Goal: Communication & Community: Answer question/provide support

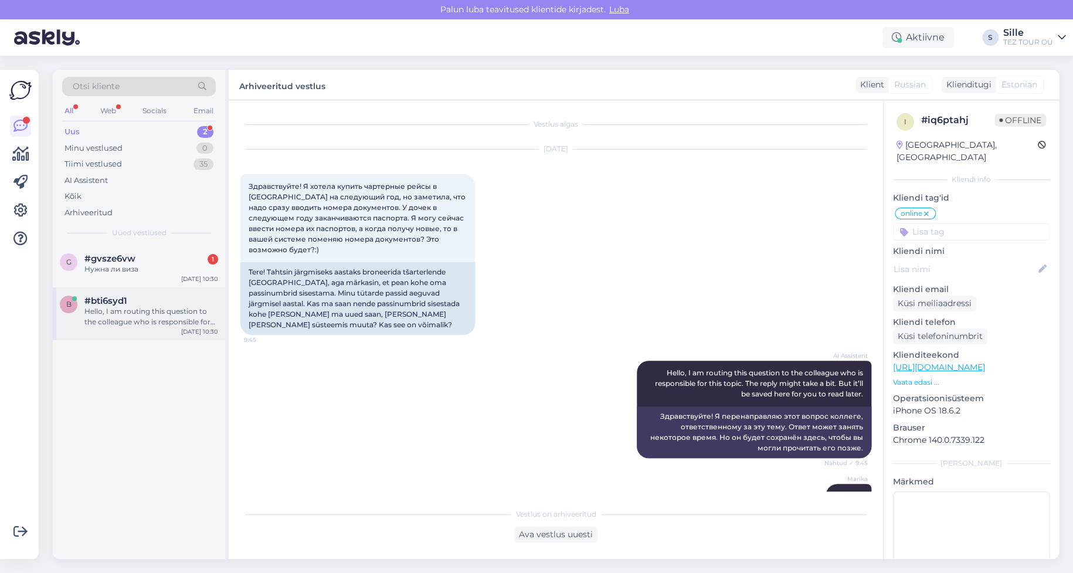
scroll to position [471, 0]
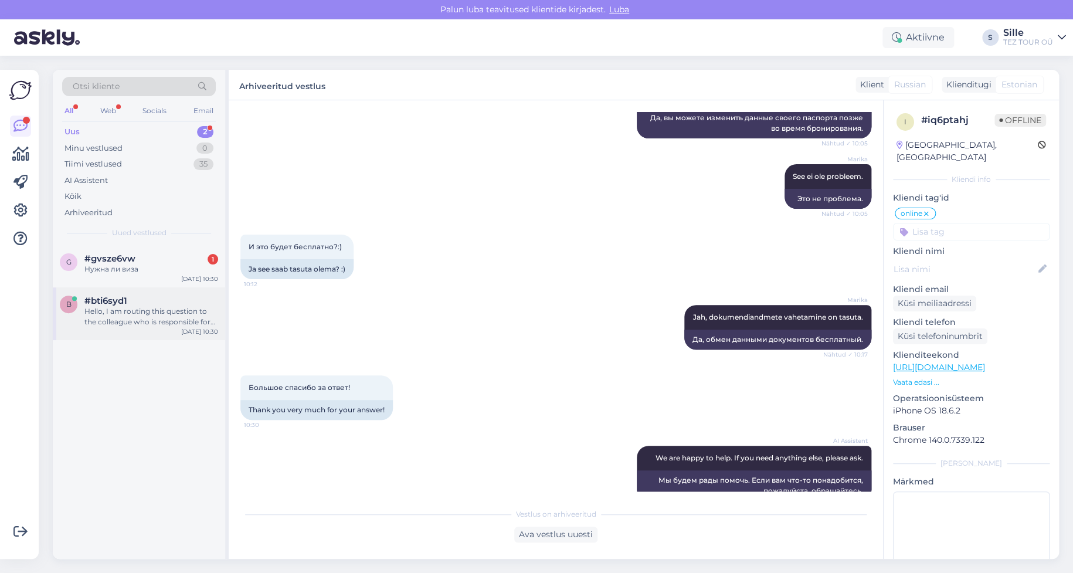
click at [125, 314] on div "Hello, I am routing this question to the colleague who is responsible for this …" at bounding box center [151, 316] width 134 height 21
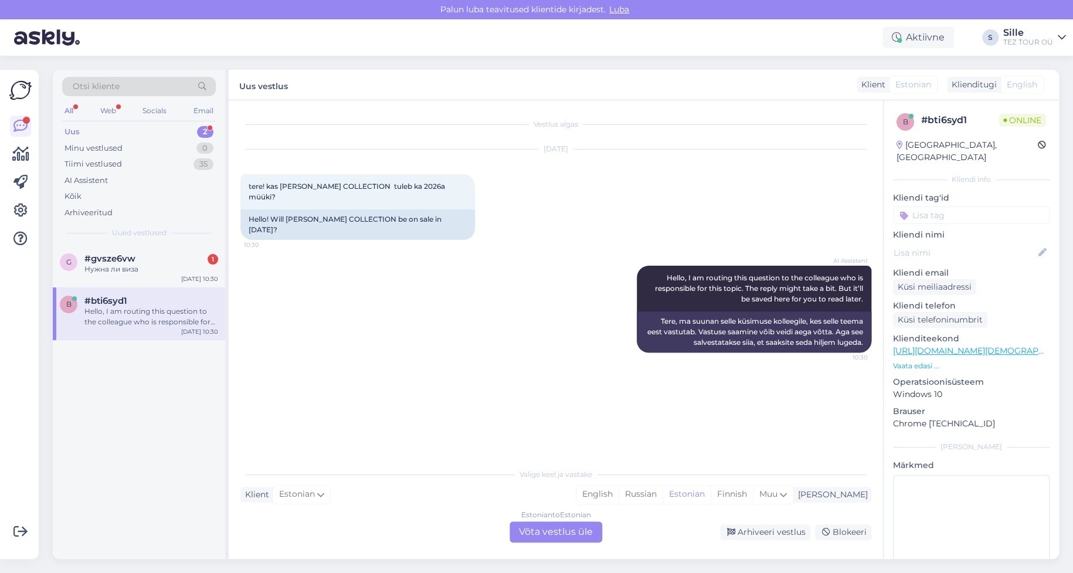
click at [547, 529] on div "Estonian to Estonian Võta vestlus üle" at bounding box center [556, 531] width 93 height 21
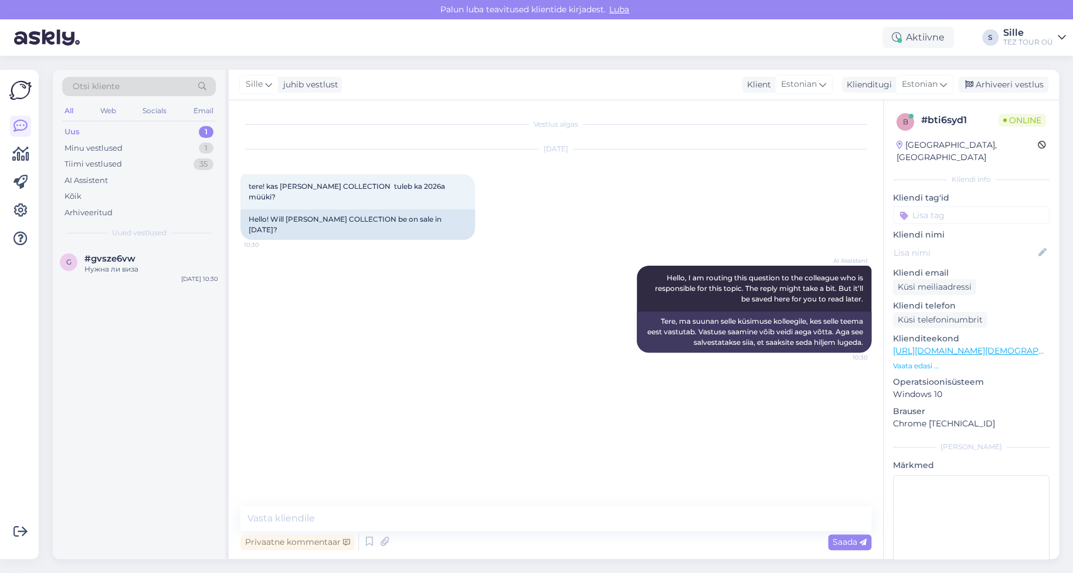
click at [928, 206] on input at bounding box center [971, 215] width 157 height 18
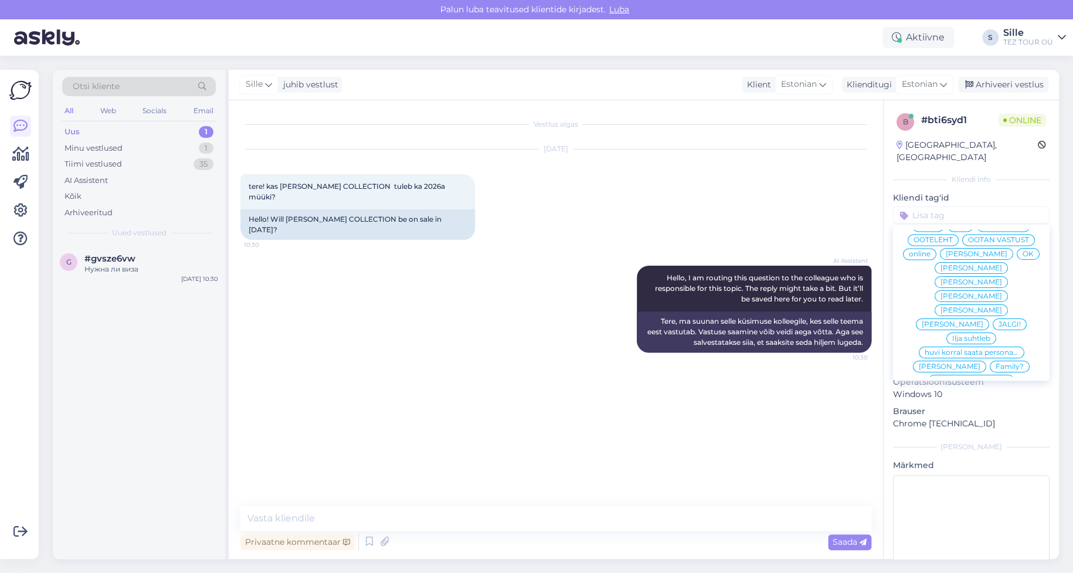
scroll to position [7, 0]
click at [983, 253] on span "Sille suhtleb" at bounding box center [1004, 252] width 42 height 7
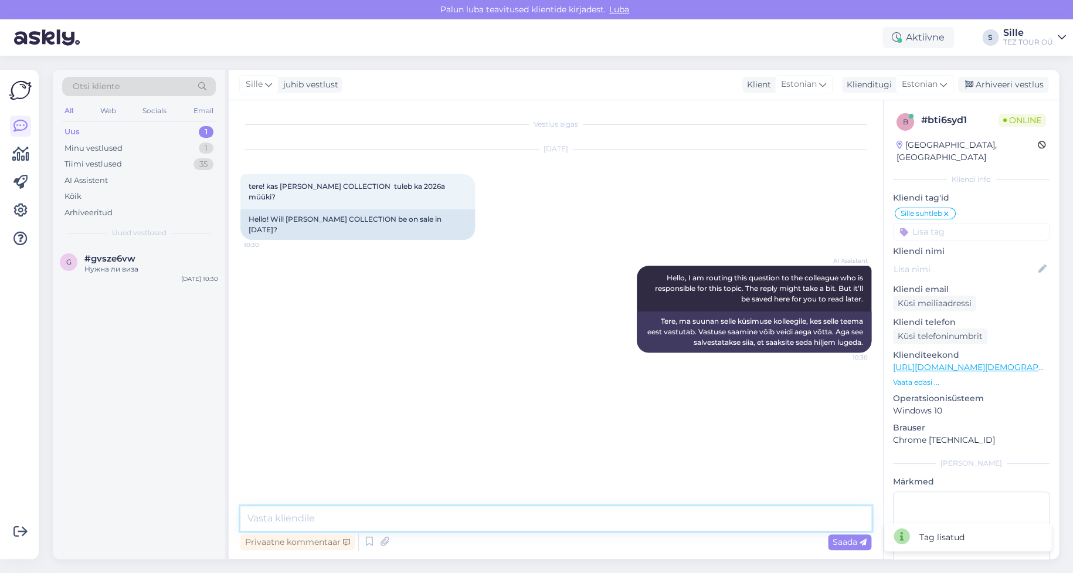
drag, startPoint x: 310, startPoint y: 517, endPoint x: 320, endPoint y: 515, distance: 10.1
click at [316, 515] on textarea at bounding box center [555, 518] width 631 height 25
click at [434, 517] on textarea "Tere! Täname päringu eest. Hetkel ei ole [PERSON_NAME] COLLECTION" at bounding box center [555, 518] width 631 height 25
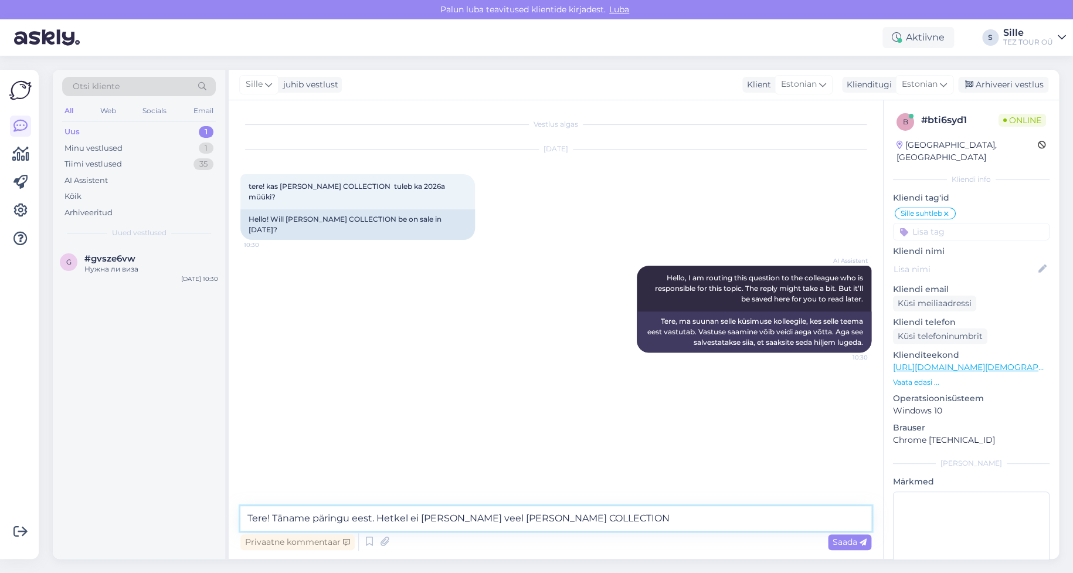
drag, startPoint x: 622, startPoint y: 516, endPoint x: 663, endPoint y: 528, distance: 43.3
click at [624, 516] on textarea "Tere! Täname päringu eest. Hetkel ei [PERSON_NAME] veel [PERSON_NAME] COLLECTION" at bounding box center [555, 518] width 631 height 25
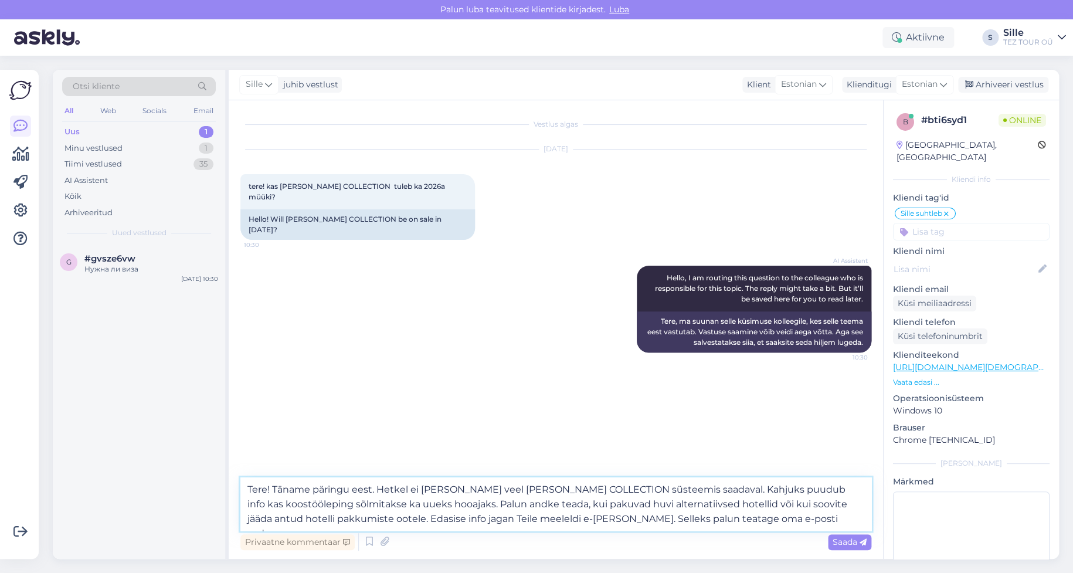
type textarea "Tere! Täname päringu eest. Hetkel ei [PERSON_NAME] veel [PERSON_NAME] COLLECTIO…"
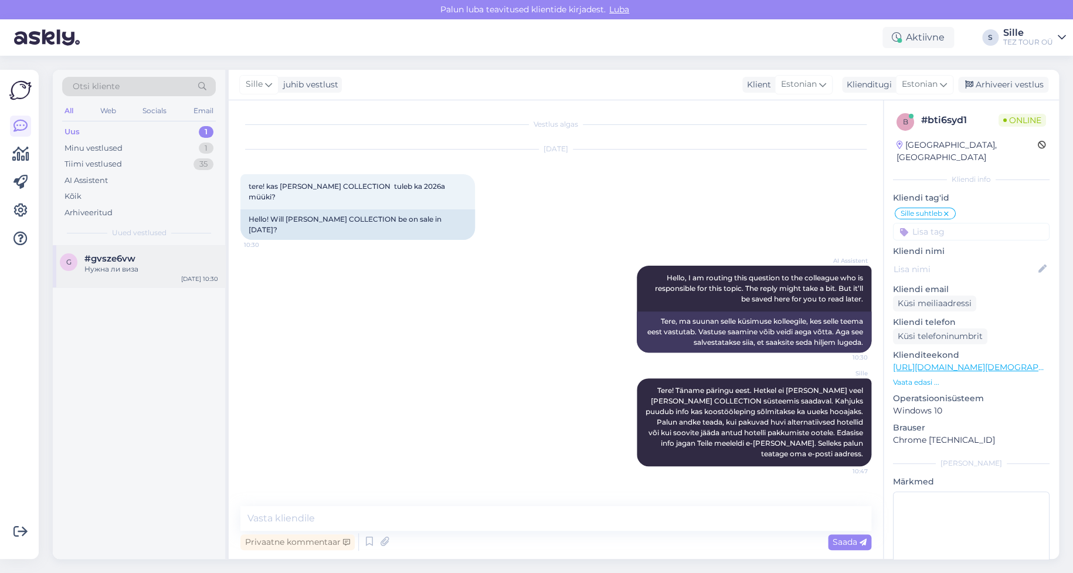
click at [96, 259] on span "#gvsze6vw" at bounding box center [109, 258] width 51 height 11
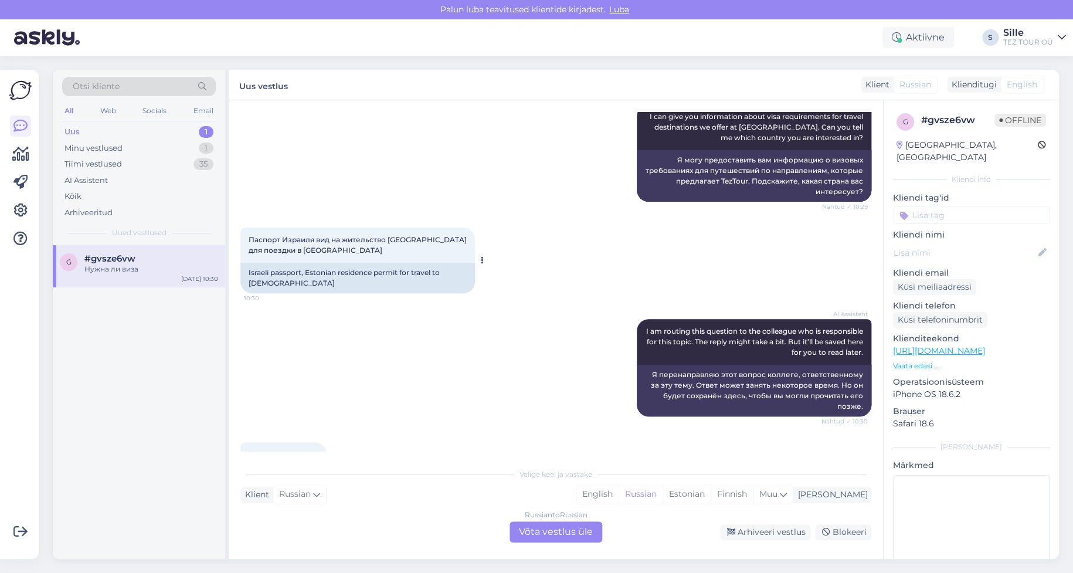
scroll to position [317, 0]
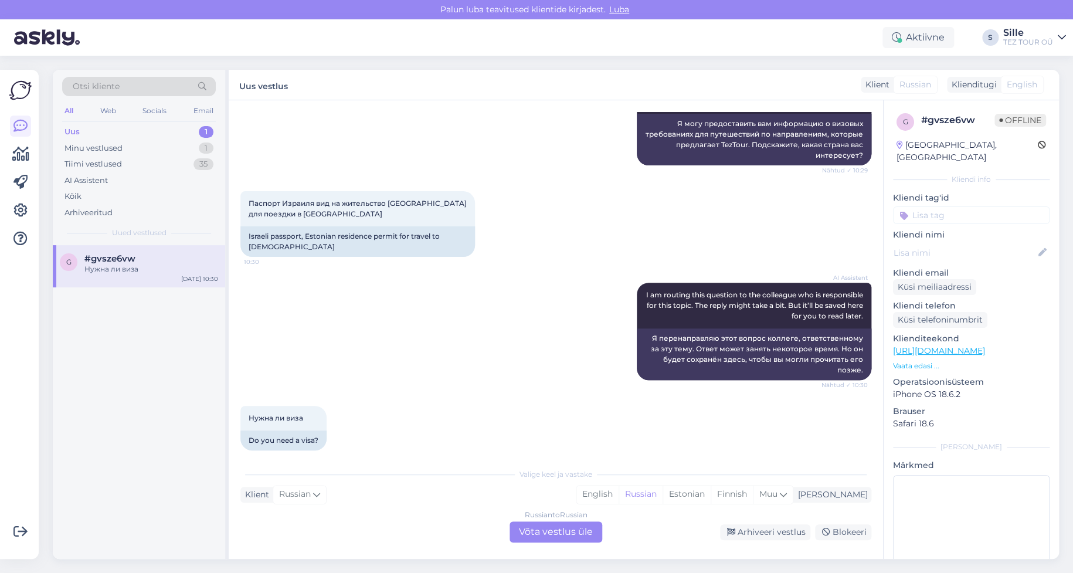
click at [559, 534] on div "Russian to Russian Võta vestlus üle" at bounding box center [556, 531] width 93 height 21
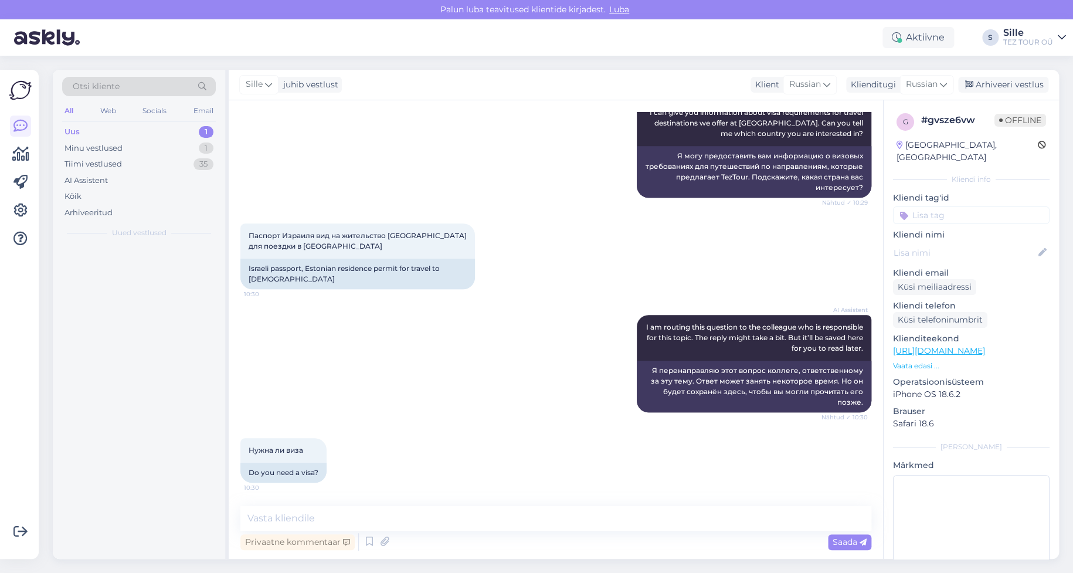
scroll to position [274, 0]
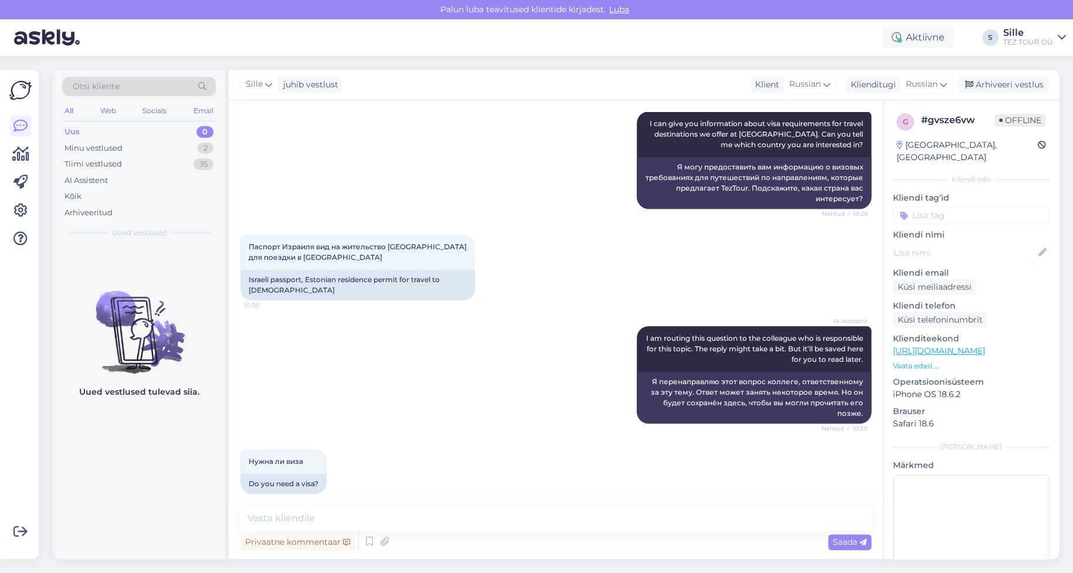
click at [932, 206] on input at bounding box center [971, 215] width 157 height 18
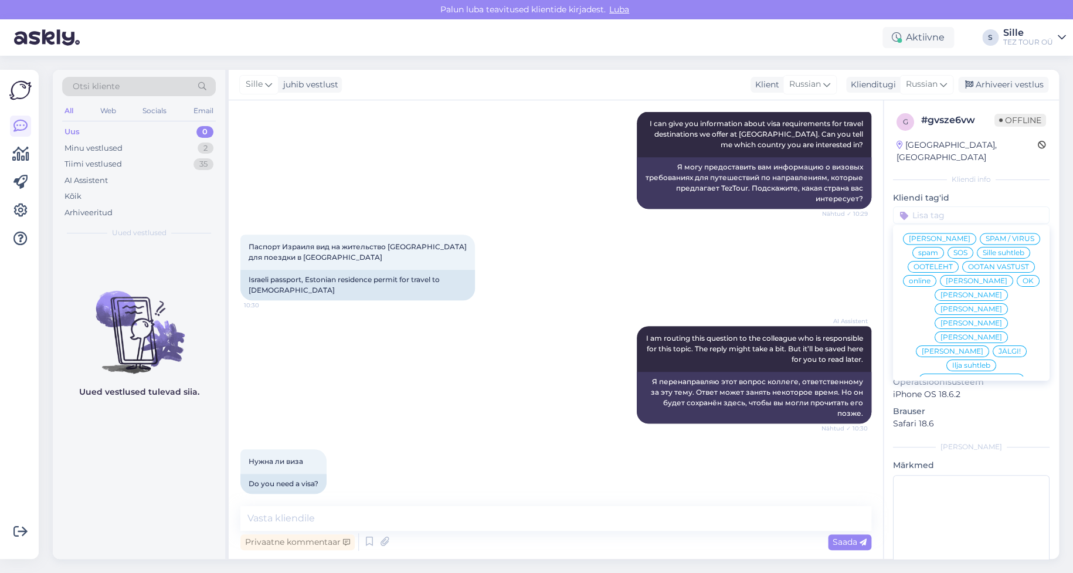
click at [983, 250] on span "Sille suhtleb" at bounding box center [1004, 252] width 42 height 7
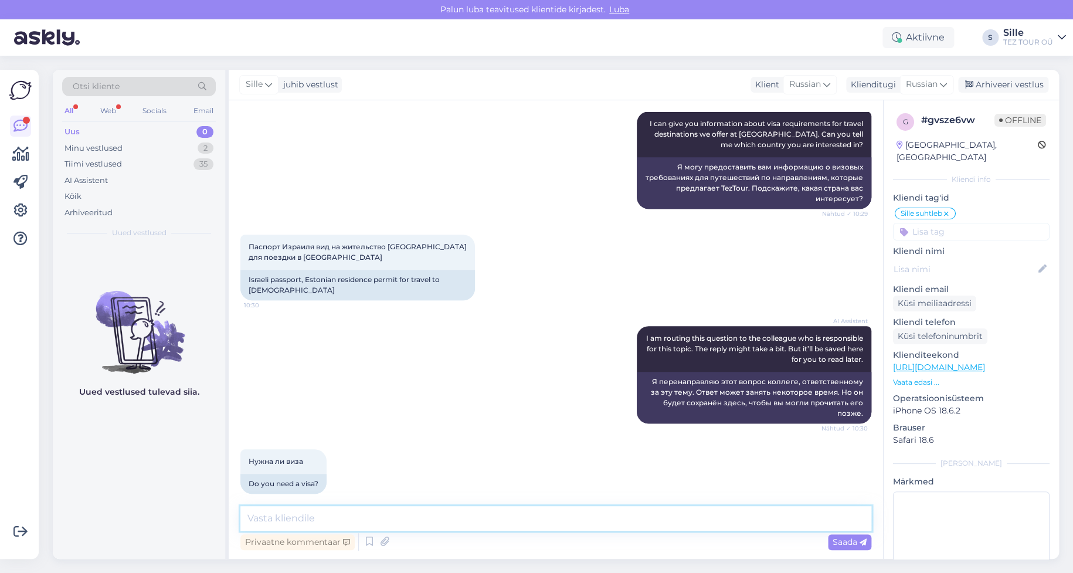
click at [318, 516] on textarea at bounding box center [555, 518] width 631 height 25
click at [920, 83] on span "Russian" at bounding box center [922, 84] width 32 height 13
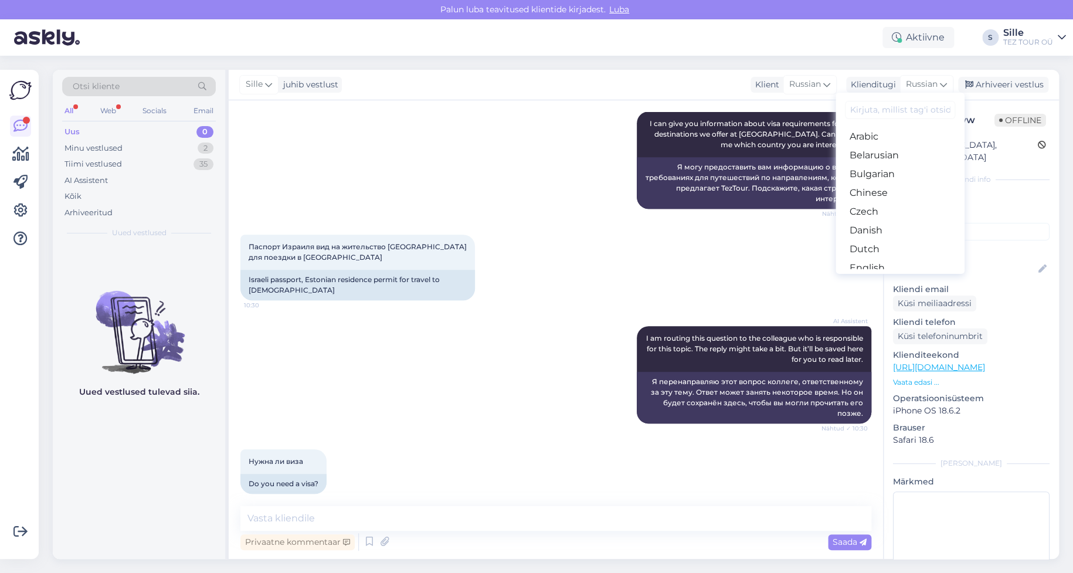
click at [878, 277] on link "Estonian" at bounding box center [900, 286] width 129 height 19
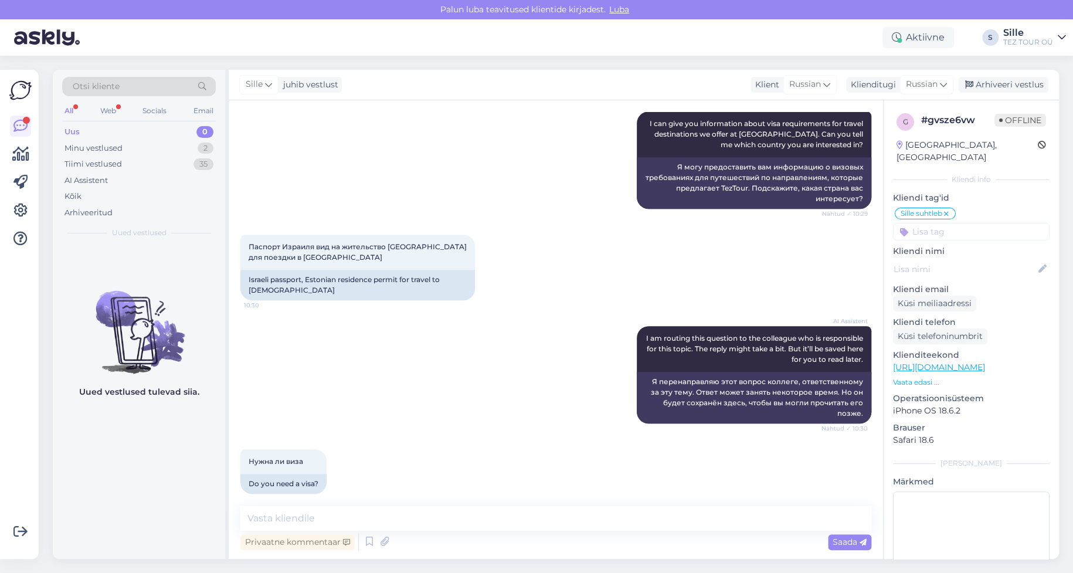
scroll to position [290, 0]
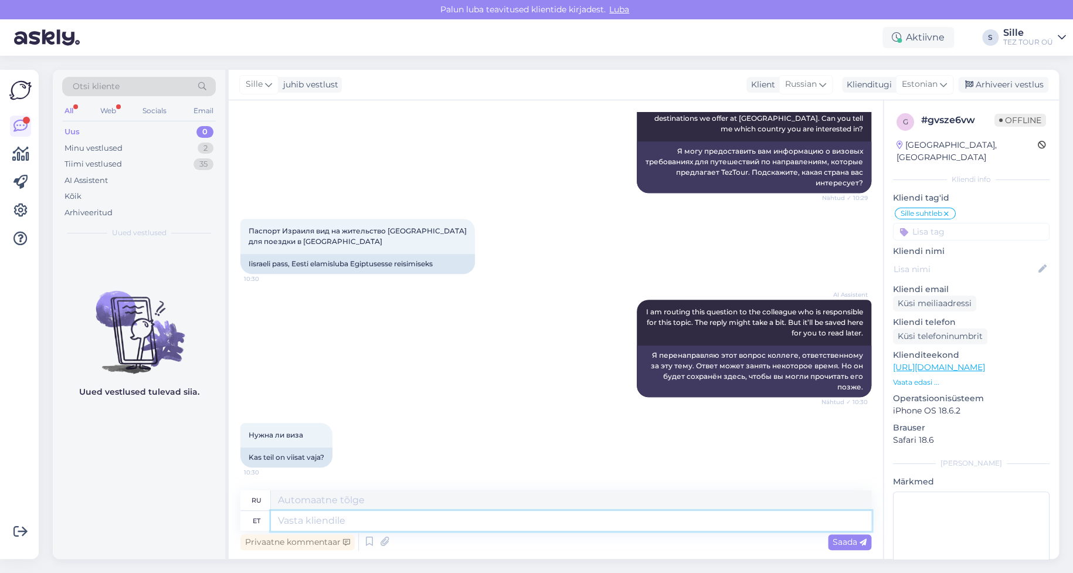
click at [314, 514] on textarea at bounding box center [571, 521] width 600 height 20
type textarea "Tere"
type textarea "Привет"
type textarea "Tere päevast"
type textarea "Добрый день"
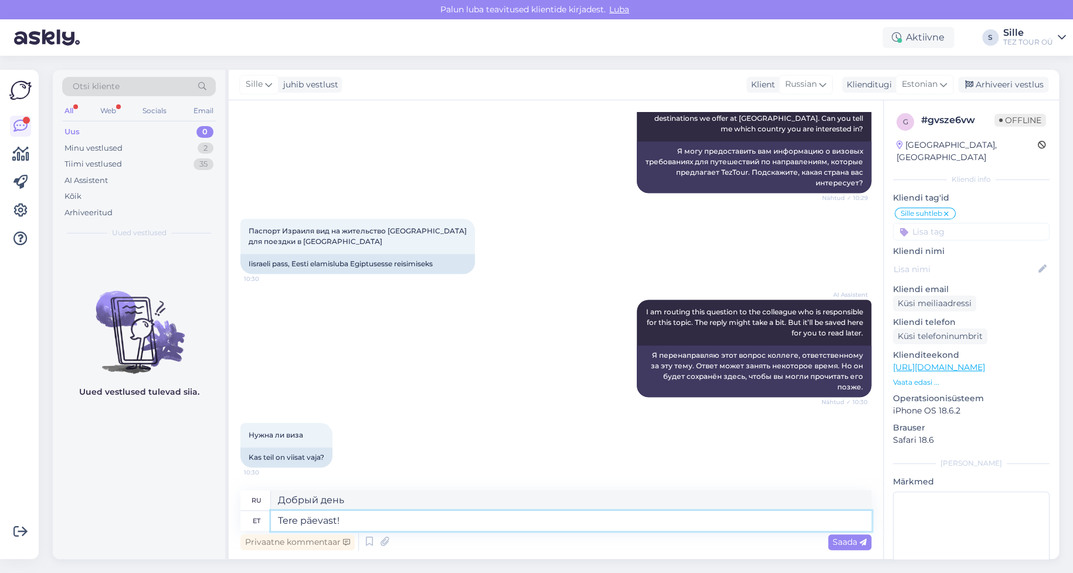
type textarea "Tere päevast!"
type textarea "Добрый день!"
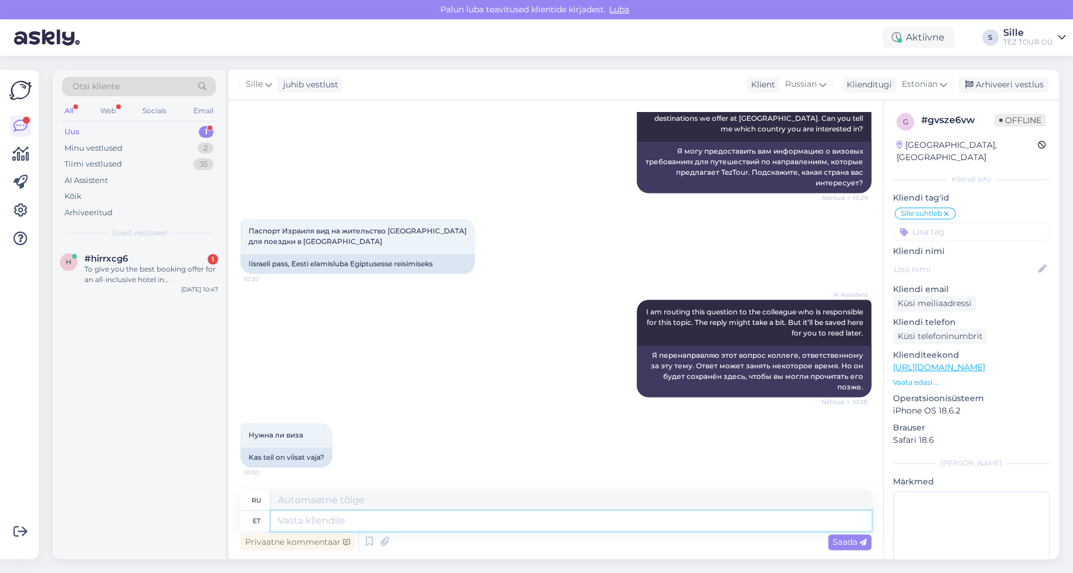
scroll to position [359, 0]
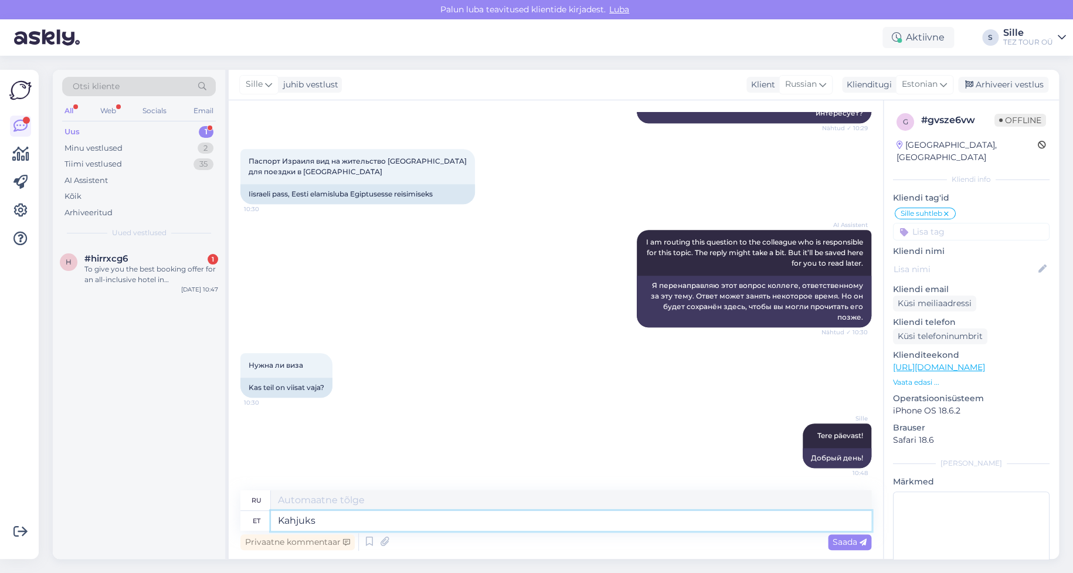
type textarea "Kahjuks m"
type textarea "К сожалению"
type textarea "Kahjuks meil"
type textarea "К сожалению, у нас есть"
type textarea "Kahjuks meil puudub"
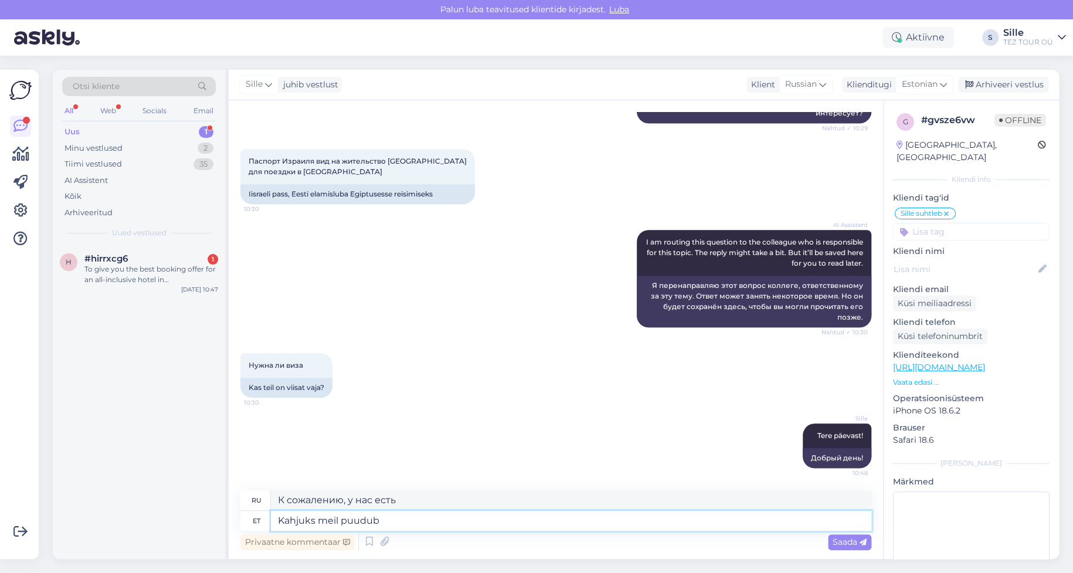
type textarea "К сожалению, у нас нет"
type textarea "Kahjuks meil puudub sellekohane"
type textarea "К сожалению, у нас такого нет"
type textarea "Kahjuks meil puudub sellekohane info."
type textarea "К сожалению, у нас нет такой информации."
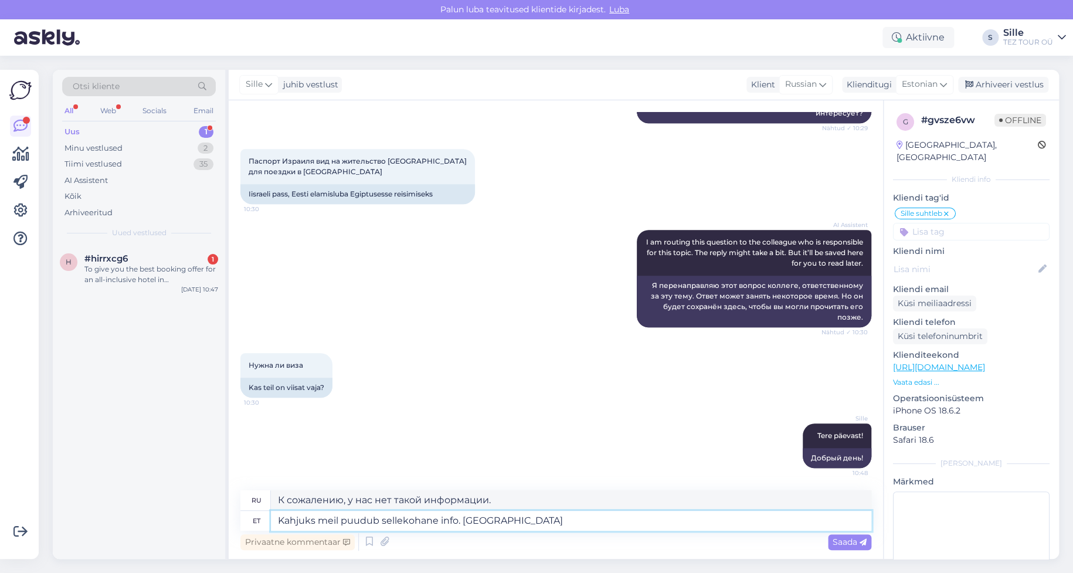
type textarea "Kahjuks meil puudub sellekohane info. [GEOGRAPHIC_DATA]"
type textarea "К сожалению, у нас нет информации по этому вопросу. Пожалуйста."
type textarea "Kahjuks meil puudub sellekohane info. [GEOGRAPHIC_DATA] pöörduge"
type textarea "К сожалению, у нас нет такой информации. Пожалуйста, свяжитесь с нами."
type textarea "Kahjuks meil puudub sellekohane info. Palun pöörduge [GEOGRAPHIC_DATA], v"
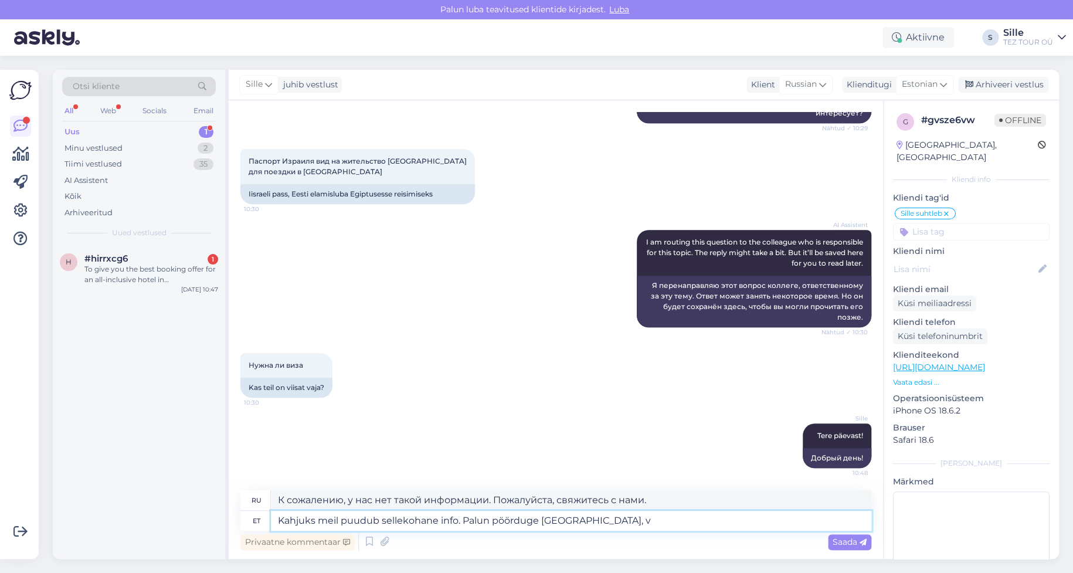
type textarea "К сожалению, у нас нет такой информации. Пожалуйста, свяжитесь с командой."
type textarea "Kahjuks meil puudub sellekohane info. Palun pöörduge [GEOGRAPHIC_DATA], viis"
type textarea "К сожалению, у нас нет информации по этому вопросу. Пожалуйста, свяжитесь с ком…"
type textarea "Kahjuks meil puudub sellekohane info. Palun pöörduge [GEOGRAPHIC_DATA], [GEOGRA…"
type textarea "К сожалению, у нас нет информации по этому вопросу. Пожалуйста, свяжитесь с ком…"
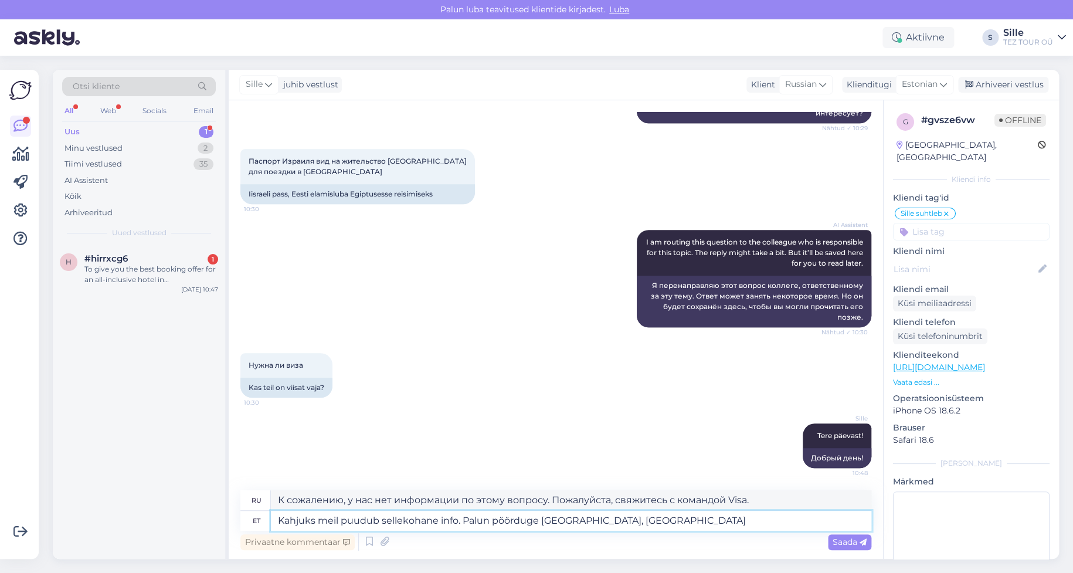
click at [549, 522] on textarea "Kahjuks meil puudub sellekohane info. Palun pöörduge [GEOGRAPHIC_DATA], [GEOGRA…" at bounding box center [571, 521] width 600 height 20
type textarea "Kahjuks meil puudub sellekohane info. Palun pöörduge saatkonda, [GEOGRAPHIC_DAT…"
type textarea "К сожалению, у нас нет информации по этому вопросу. Пожалуйста, свяжитесь с пос…"
click at [619, 524] on textarea "Kahjuks meil puudub sellekohane info. Palun pöörduge saatkonda, [GEOGRAPHIC_DAT…" at bounding box center [571, 521] width 600 height 20
drag, startPoint x: 622, startPoint y: 522, endPoint x: 583, endPoint y: 559, distance: 53.9
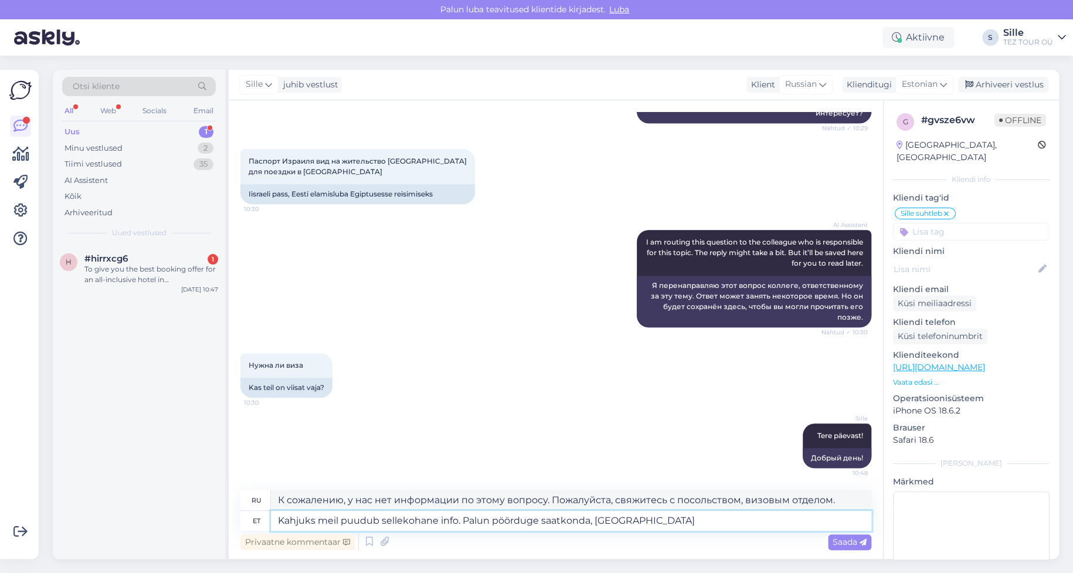
click at [588, 521] on textarea "Kahjuks meil puudub sellekohane info. Palun pöörduge saatkonda, [GEOGRAPHIC_DAT…" at bounding box center [571, 521] width 600 height 20
type textarea "Kahjuks meil puudub sellekohane info. Palun pöörduge saatkonda v"
type textarea "К сожалению, у нас нет такой информации. Пожалуйста, свяжитесь с посольством."
type textarea "Kahjuks meil puudub sellekohane info. [GEOGRAPHIC_DATA] pöörduge saatkonda"
type textarea "К сожалению, у нас нет информации по этому вопросу. Пожалуйста, свяжитесь с пос…"
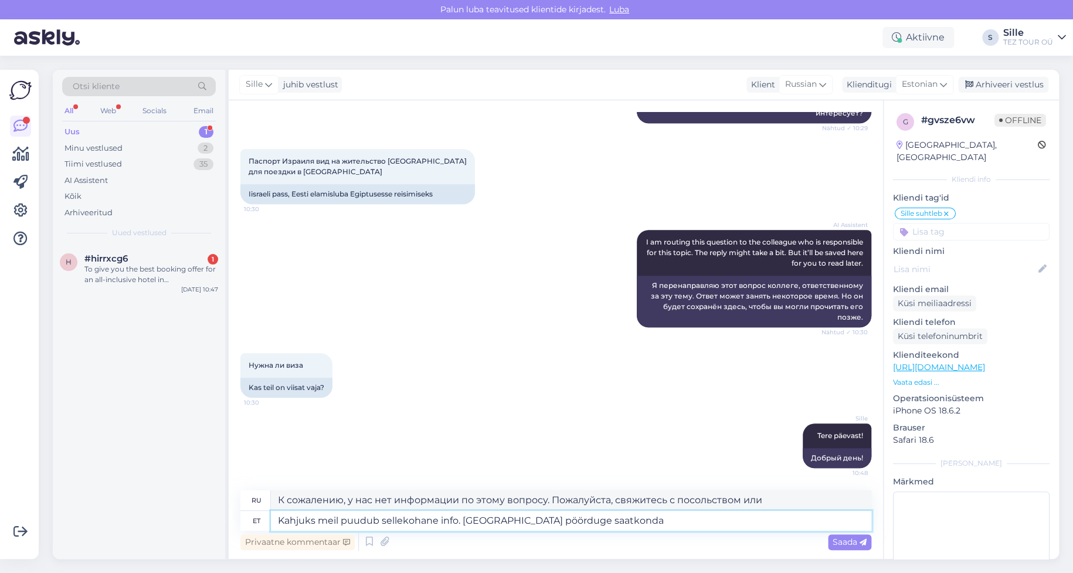
type textarea "Kahjuks meil puudub sellekohane info. [GEOGRAPHIC_DATA] pöörduge saatkonda"
type textarea "К сожалению, у нас нет такой информации. Пожалуйста, свяжитесь с посольством."
type textarea "Kahjuks meil puudub sellekohane info. Palun pöörduge saatkonna või v"
type textarea "К сожалению, у нас нет информации по этому вопросу. Пожалуйста, свяжитесь с пос…"
type textarea "Kahjuks meil puudub sellekohane info. Palun pöörduge saatkonna või välisministe…"
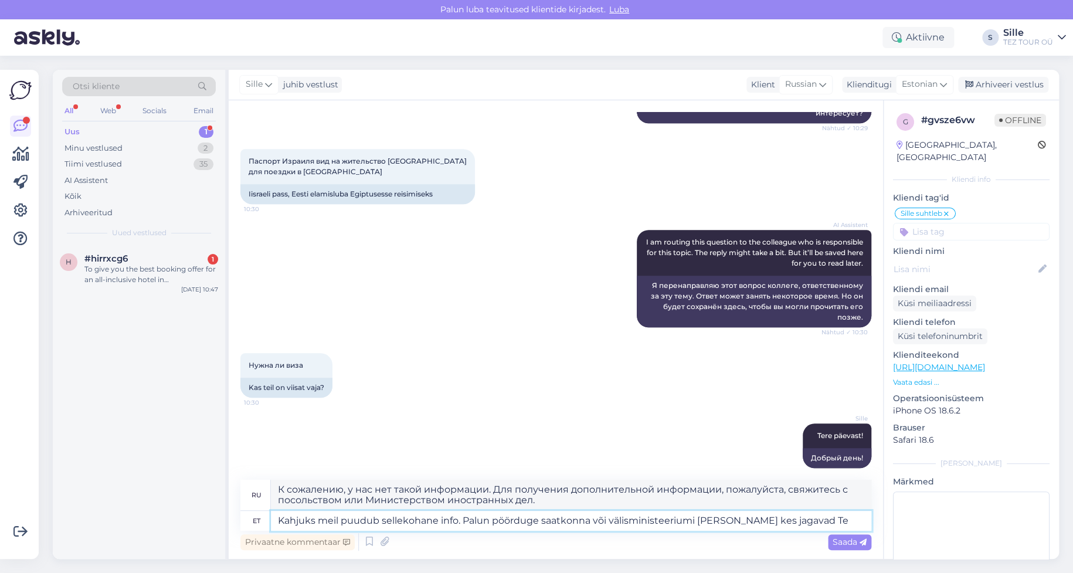
type textarea "К сожалению, у нас нет такой информации. Пожалуйста, свяжитесь с посольством ил…"
type textarea "Kahjuks meil puudub sellekohane info. Palun pöörduge saatkonna või välisministe…"
type textarea "К сожалению, у нас нет такой информации. Пожалуйста, свяжитесь с посольством ил…"
type textarea "Kahjuks meil puudub sellekohane info. Palun pöörduge saatkonna või välisministe…"
type textarea "К сожалению, у нас нет такой информации. Для получения дополнительной информаци…"
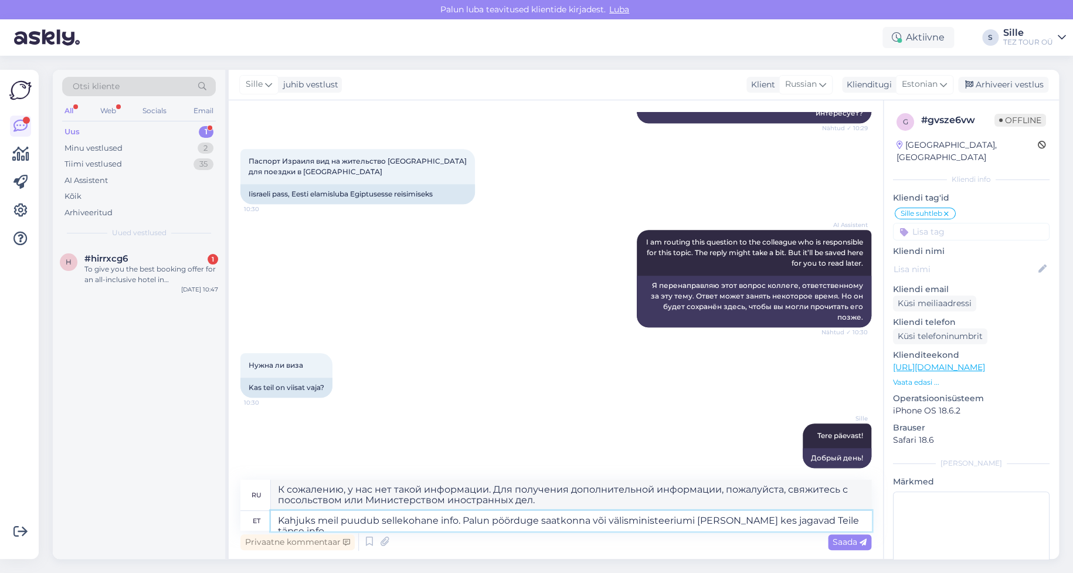
type textarea "Kahjuks meil puudub sellekohane info. Palun pöörduge saatkonna või välisministe…"
type textarea "К сожалению, у нас нет такой информации. Пожалуйста, свяжитесь с посольством ил…"
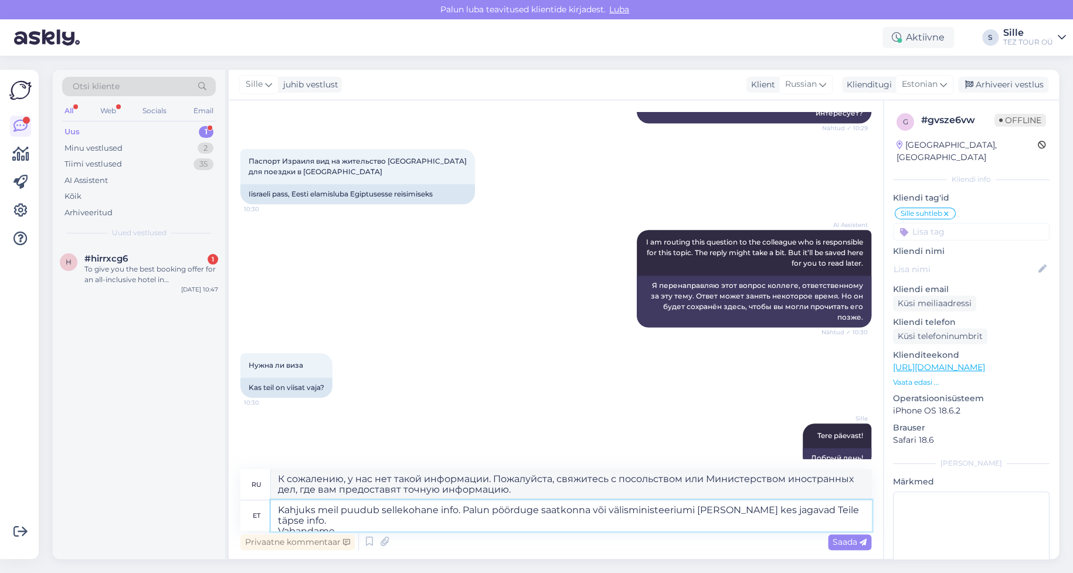
type textarea "Kahjuks meil puudub sellekohane info. Palun pöörduge saatkonna või välisministe…"
type textarea "К сожалению, у нас нет такой информации. Пожалуйста, свяжитесь с посольством ил…"
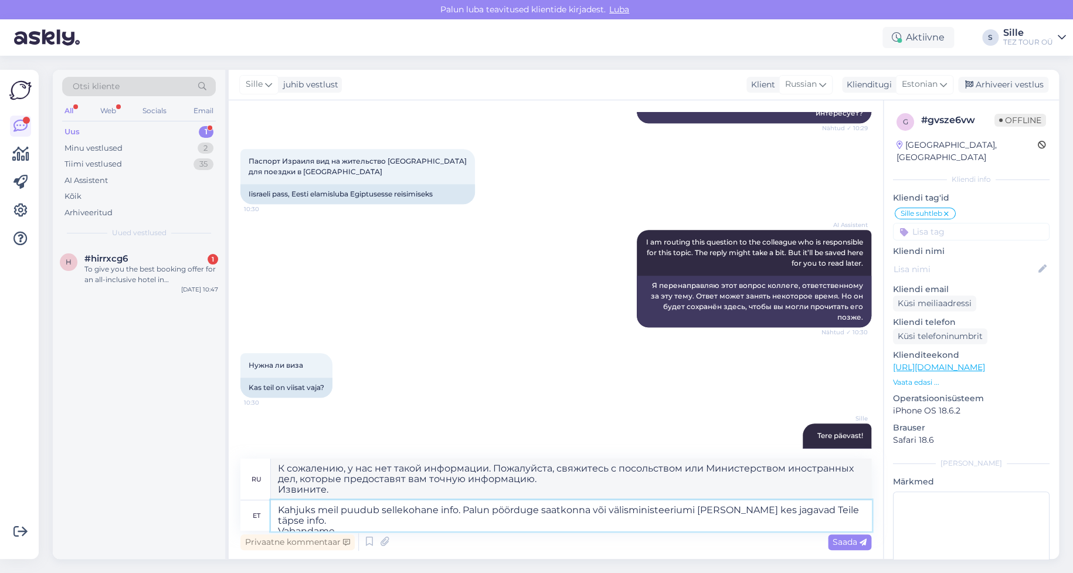
type textarea "Kahjuks meil puudub sellekohane info. Palun pöörduge saatkonna või välisministe…"
type textarea "К сожалению, у нас нет такой информации. Пожалуйста, свяжитесь с посольством ил…"
type textarea "Kahjuks meil puudub sellekohane info. Palun pöörduge saatkonna või välisministe…"
type textarea "К сожалению, у нас нет такой информации. Пожалуйста, свяжитесь с посольством ил…"
type textarea "Kahjuks meil puudub sellekohane info. Palun pöörduge saatkonna või välisministe…"
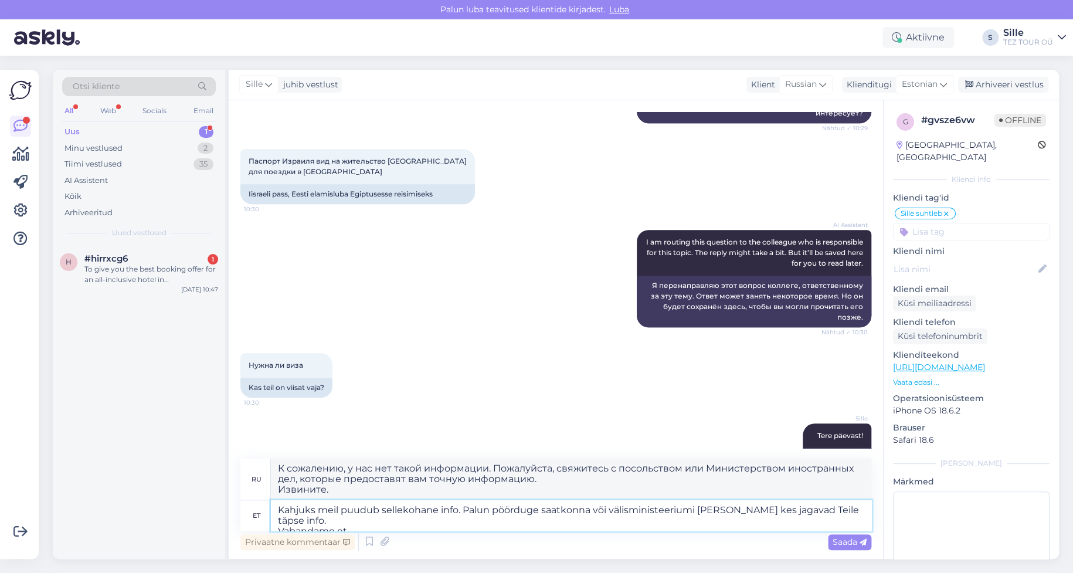
type textarea "К сожалению, у нас нет такой информации. Пожалуйста, свяжитесь с посольством ил…"
type textarea "Kahjuks meil puudub sellekohane info. Palun pöörduge saatkonna või välisministe…"
type textarea "К сожалению, у нас нет такой информации. Пожалуйста, свяжитесь с посольством ил…"
type textarea "Kahjuks meil puudub sellekohane info. Palun pöörduge saatkonna või välisministe…"
type textarea "К сожалению, у нас нет такой информации. Пожалуйста, свяжитесь с посольством ил…"
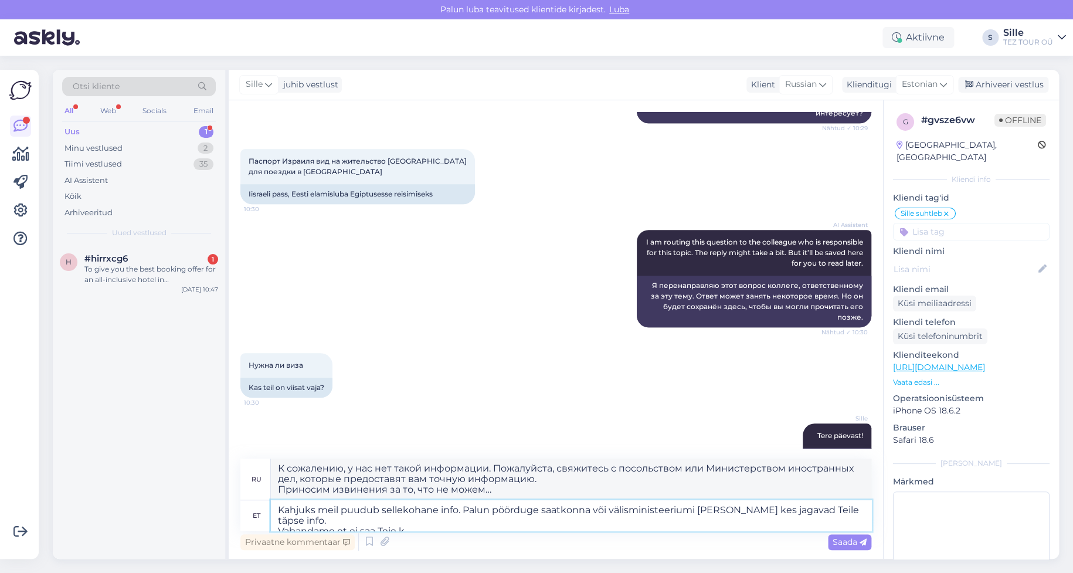
type textarea "Kahjuks meil puudub sellekohane info. Palun pöörduge saatkonna või välisministe…"
type textarea "К сожалению, у нас нет такой информации. Пожалуйста, свяжитесь с посольством ил…"
type textarea "Kahjuks meil puudub sellekohane info. Palun pöörduge saatkonna või välisministe…"
type textarea "К сожалению, у нас нет такой информации. Пожалуйста, свяжитесь с посольством ил…"
type textarea "Kahjuks meil puudub sellekohane info. Palun pöörduge saatkonna või välisministe…"
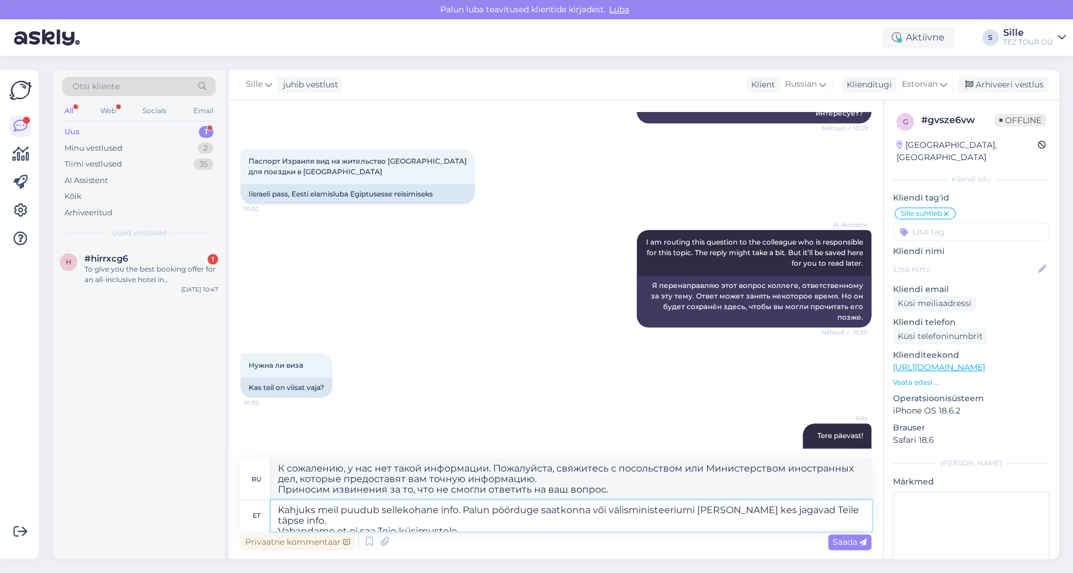
type textarea "К сожалению, у нас нет такой информации. Пожалуйста, свяжитесь с посольством ил…"
type textarea "Kahjuks meil puudub sellekohane info. Palun pöörduge saatkonna või välisministe…"
type textarea "К сожалению, у нас нет такой информации. Пожалуйста, свяжитесь с посольством ил…"
type textarea "Kahjuks meil puudub sellekohane info. Palun pöörduge saatkonna või välisministe…"
type textarea "К сожалению, у нас нет такой информации. Пожалуйста, свяжитесь с посольством ил…"
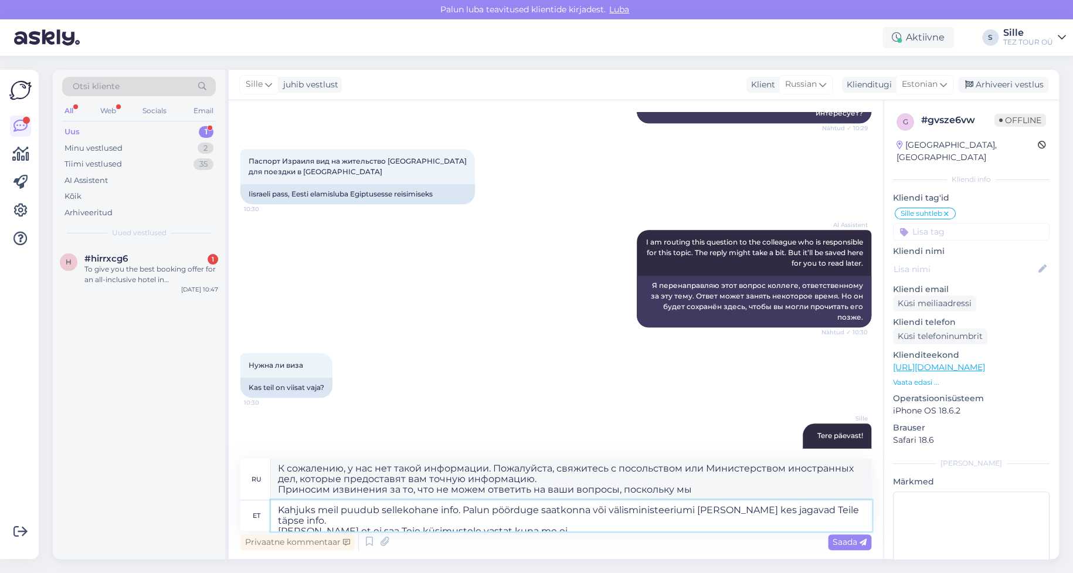
type textarea "Kahjuks meil puudub sellekohane info. Palun pöörduge saatkonna või välisministe…"
type textarea "К сожалению, у нас нет такой информации. Пожалуйста, свяжитесь с посольством ил…"
type textarea "Kahjuks meil puudub sellekohane info. Palun pöörduge saatkonna või välisministe…"
type textarea "К сожалению, у нас нет такой информации. Пожалуйста, свяжитесь с посольством ил…"
type textarea "Kahjuks meil puudub sellekohane info. Palun pöörduge saatkonna või välisministe…"
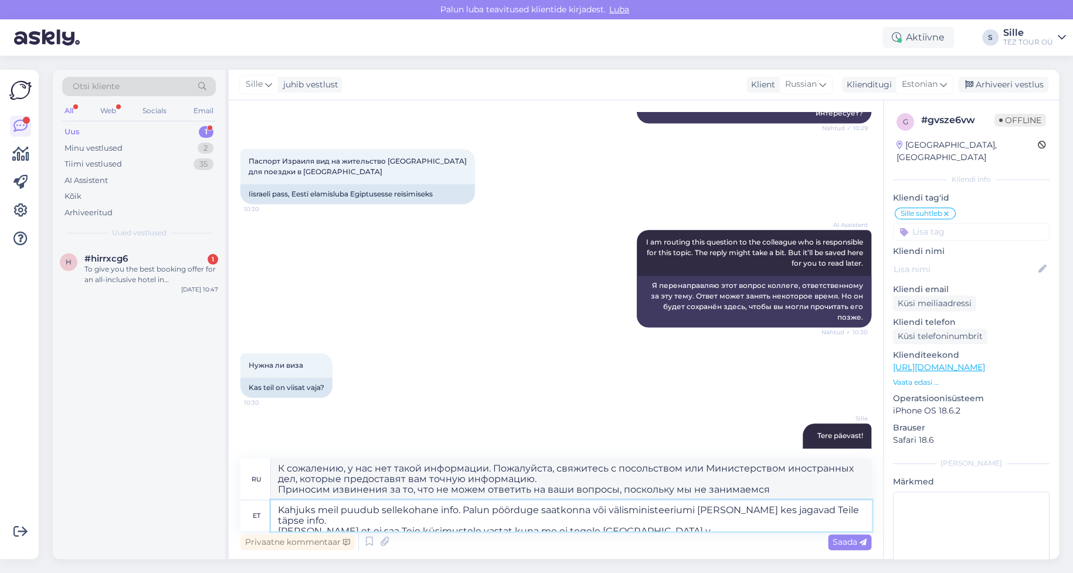
type textarea "К сожалению, у нас нет такой информации. Пожалуйста, свяжитесь с посольством ил…"
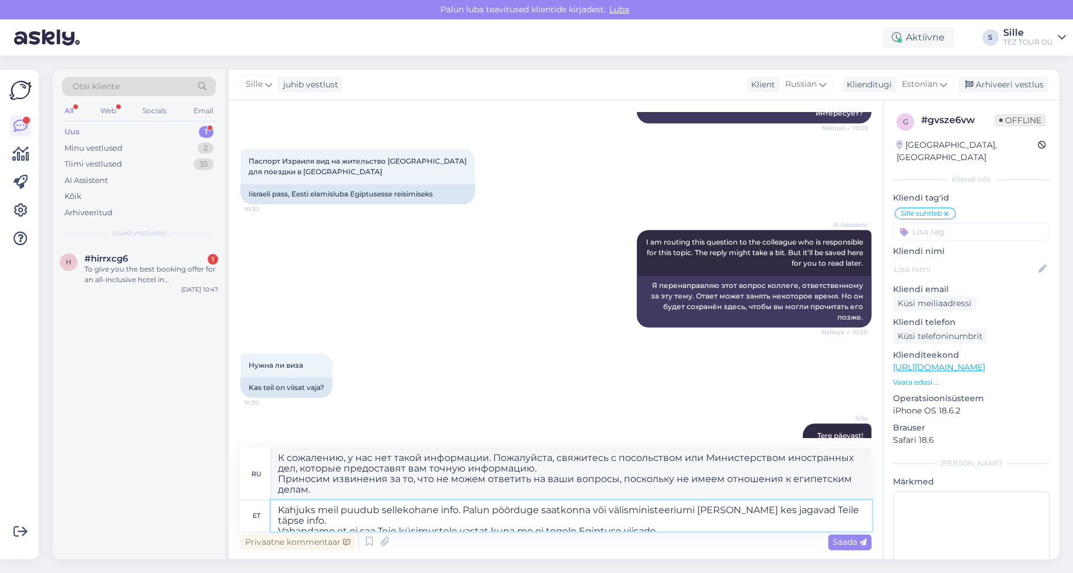
type textarea "Kahjuks meil puudub sellekohane info. Palun pöörduge saatkonna või välisministe…"
type textarea "К сожалению, у нас нет такой информации. Пожалуйста, свяжитесь с посольством ил…"
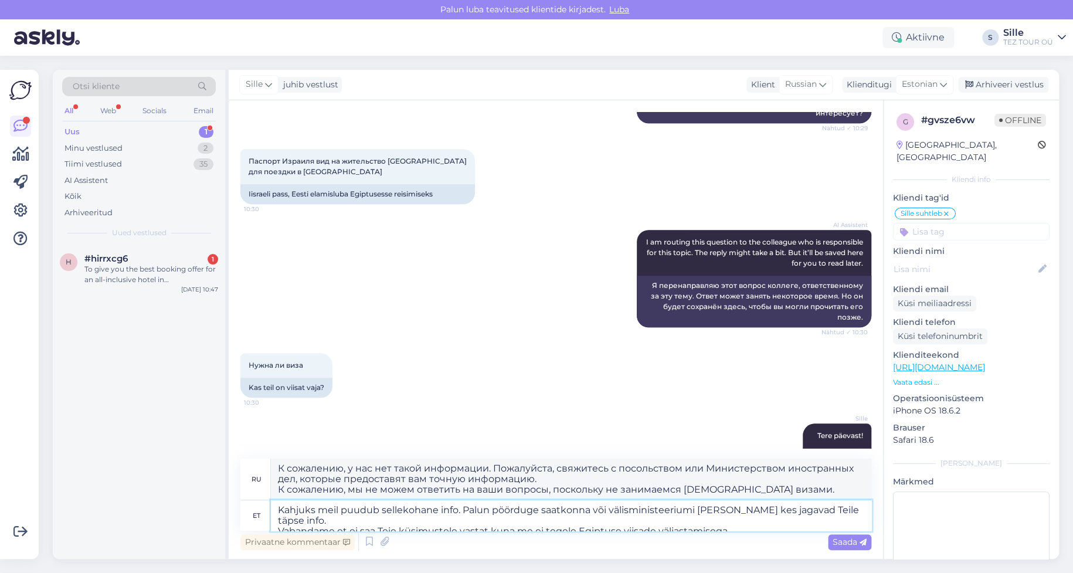
type textarea "Kahjuks meil puudub sellekohane info. Palun pöörduge saatkonna või välisministe…"
type textarea "К сожалению, у нас нет такой информации. Пожалуйста, свяжитесь с посольством ил…"
drag, startPoint x: 726, startPoint y: 521, endPoint x: 633, endPoint y: 539, distance: 94.9
click at [651, 526] on textarea "Kahjuks meil puudub sellekohane info. Palun pöörduge saatkonna või välisministe…" at bounding box center [571, 515] width 600 height 30
type textarea "Kahjuks meil puudub sellekohane info. Palun pöörduge saatkonna või välisministe…"
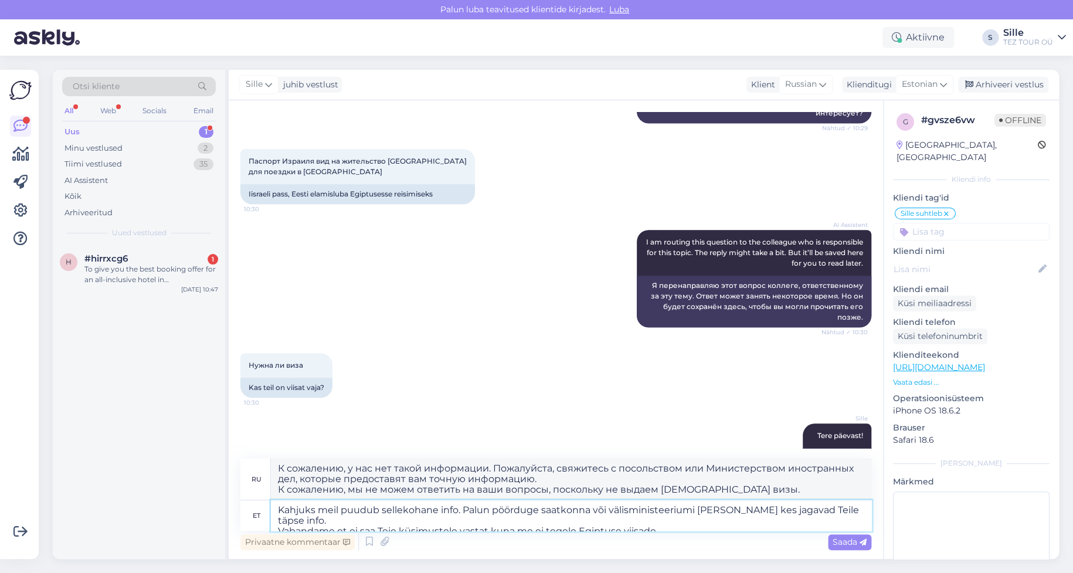
type textarea "К сожалению, у нас нет такой информации. Пожалуйста, свяжитесь с посольством ил…"
type textarea "Kahjuks meil puudub sellekohane info. Palun pöörduge saatkonna või välisministe…"
click at [844, 542] on span "Saada" at bounding box center [850, 542] width 34 height 11
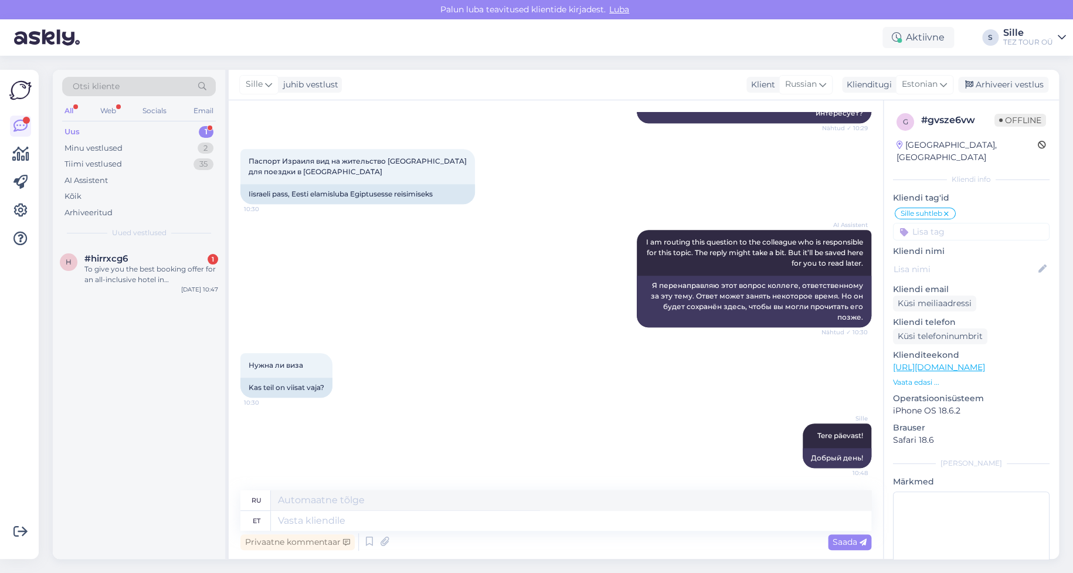
scroll to position [525, 0]
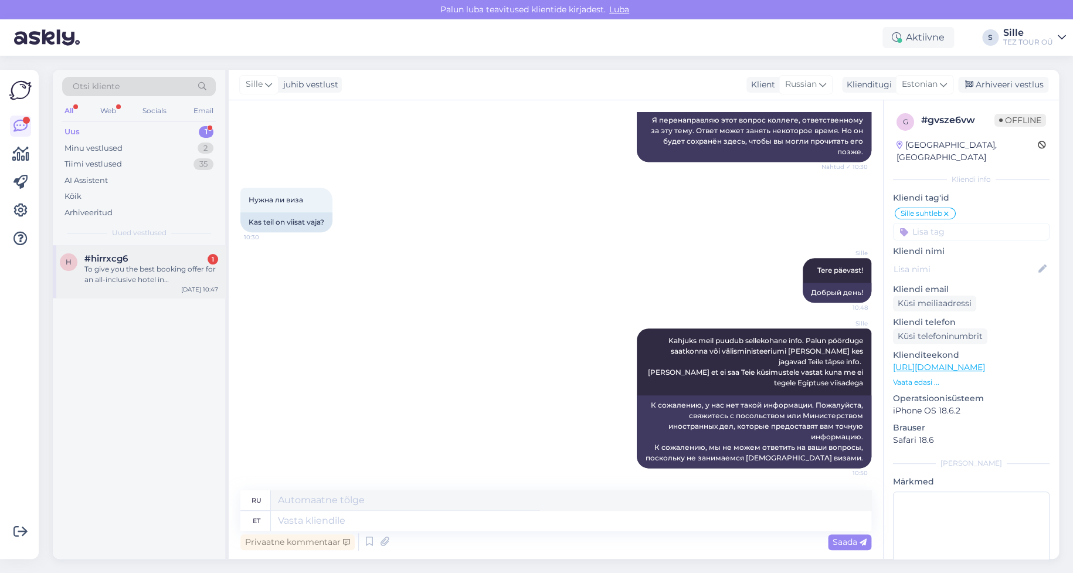
click at [137, 279] on div "To give you the best booking offer for an all-inclusive hotel in [GEOGRAPHIC_DA…" at bounding box center [151, 274] width 134 height 21
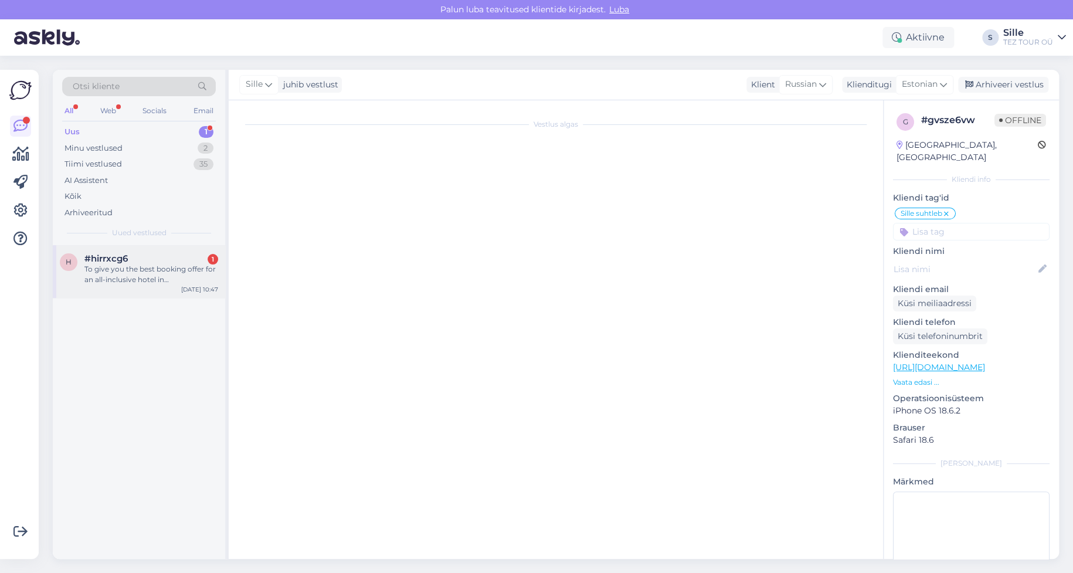
scroll to position [24, 0]
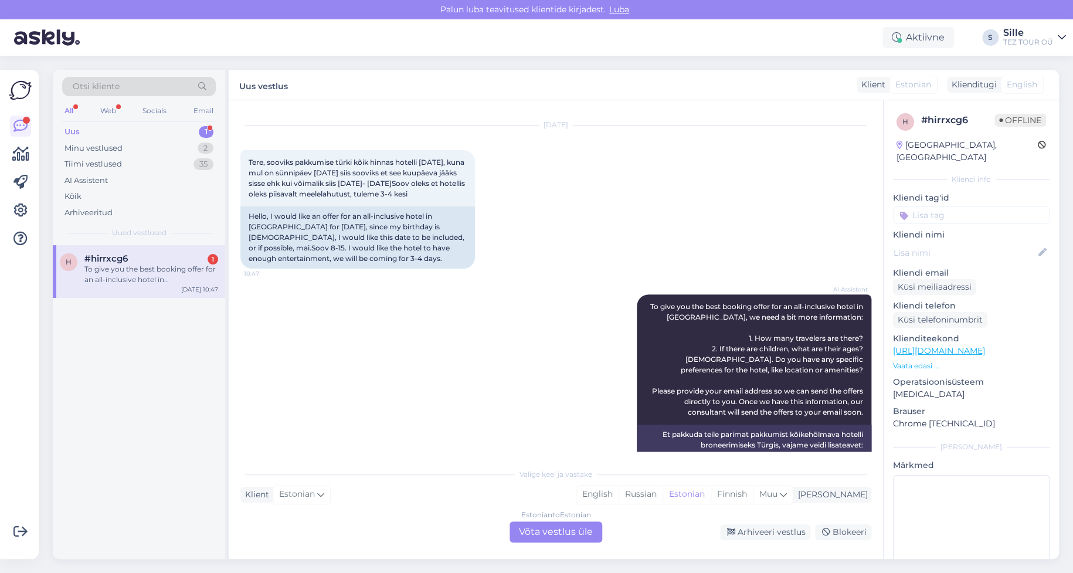
click at [554, 535] on div "Estonian to Estonian Võta vestlus üle" at bounding box center [556, 531] width 93 height 21
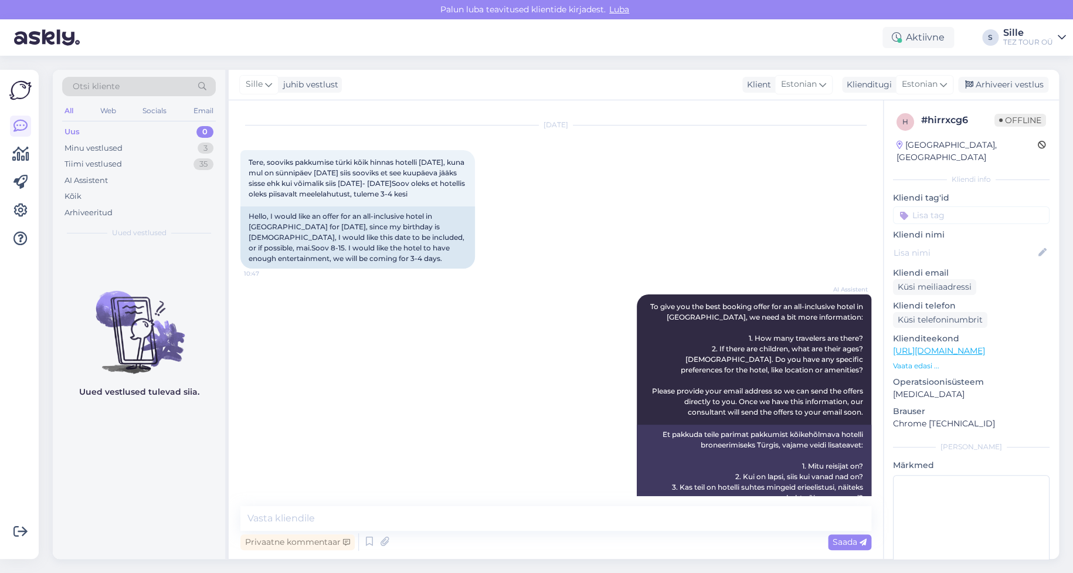
click at [934, 206] on input at bounding box center [971, 215] width 157 height 18
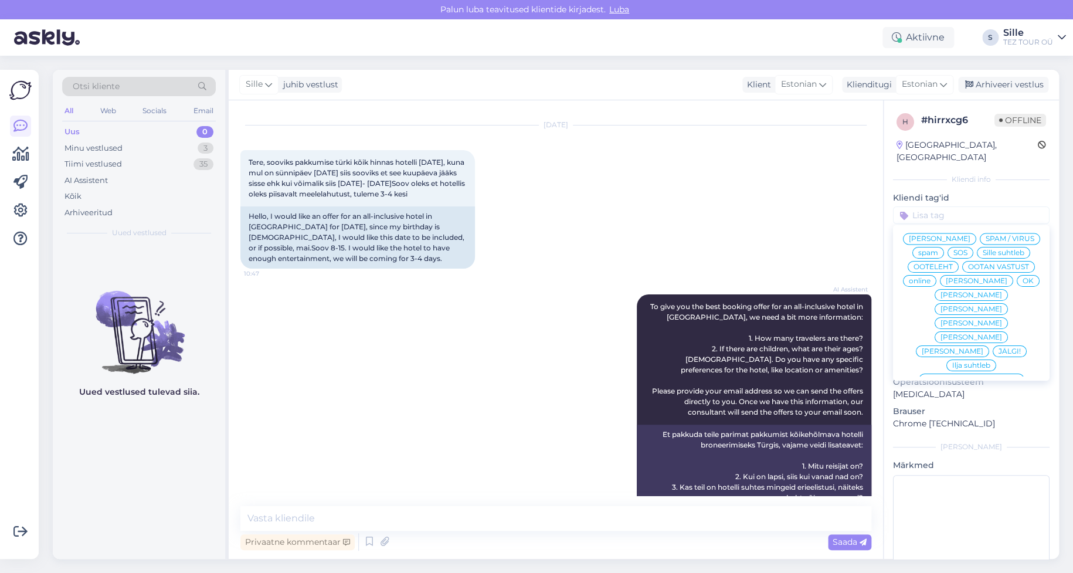
click at [983, 253] on span "Sille suhtleb" at bounding box center [1004, 252] width 42 height 7
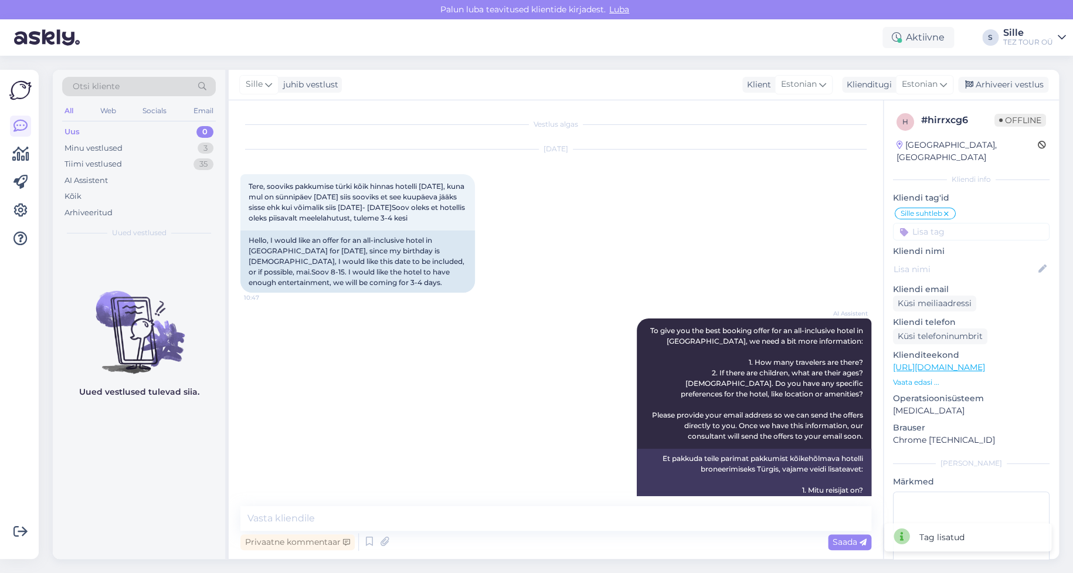
scroll to position [101, 0]
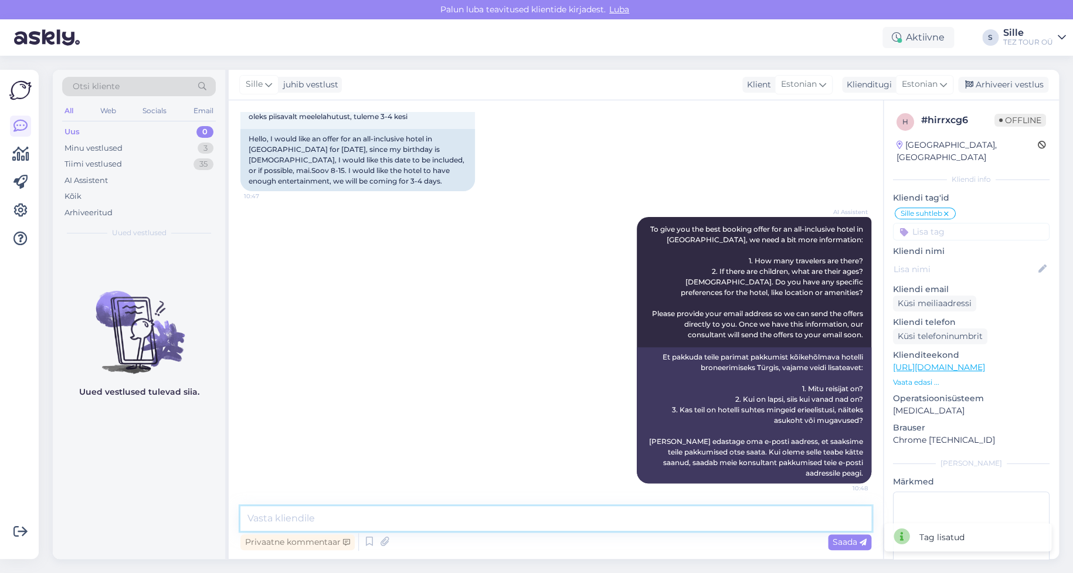
click at [287, 515] on textarea at bounding box center [555, 518] width 631 height 25
type textarea "Tere! Täname"
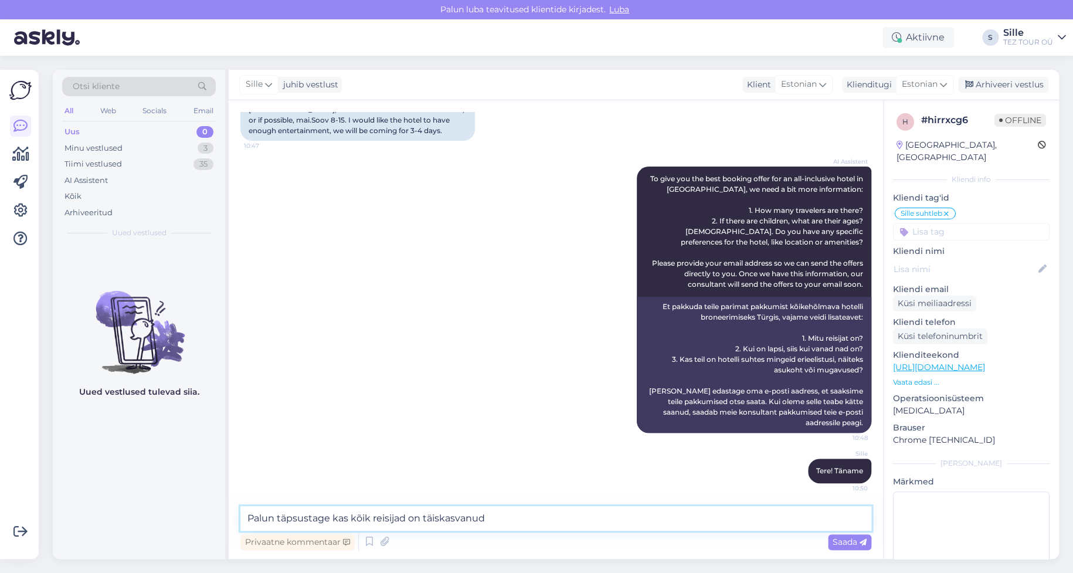
type textarea "Palun täpsustage kas kõik reisijad on täiskasvanud."
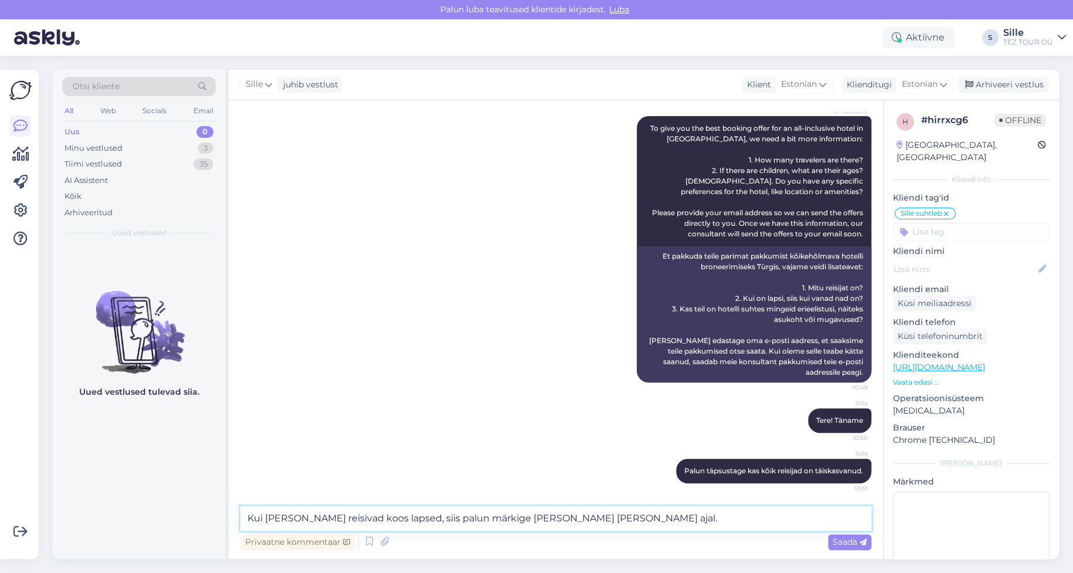
type textarea "Kui [PERSON_NAME] reisivad koos lapsed, siis palun märkige [PERSON_NAME] [PERSO…"
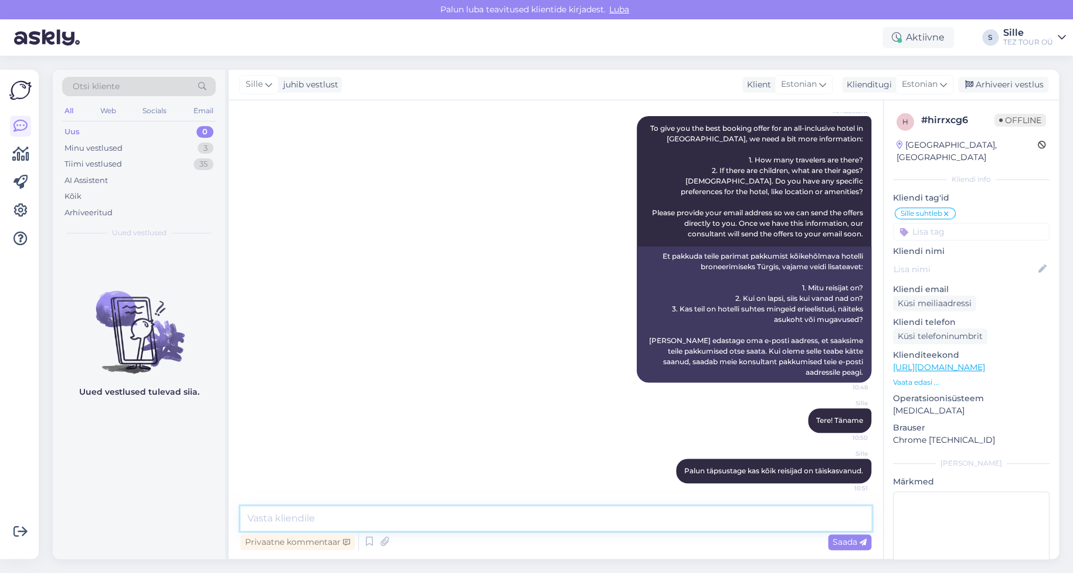
scroll to position [263, 0]
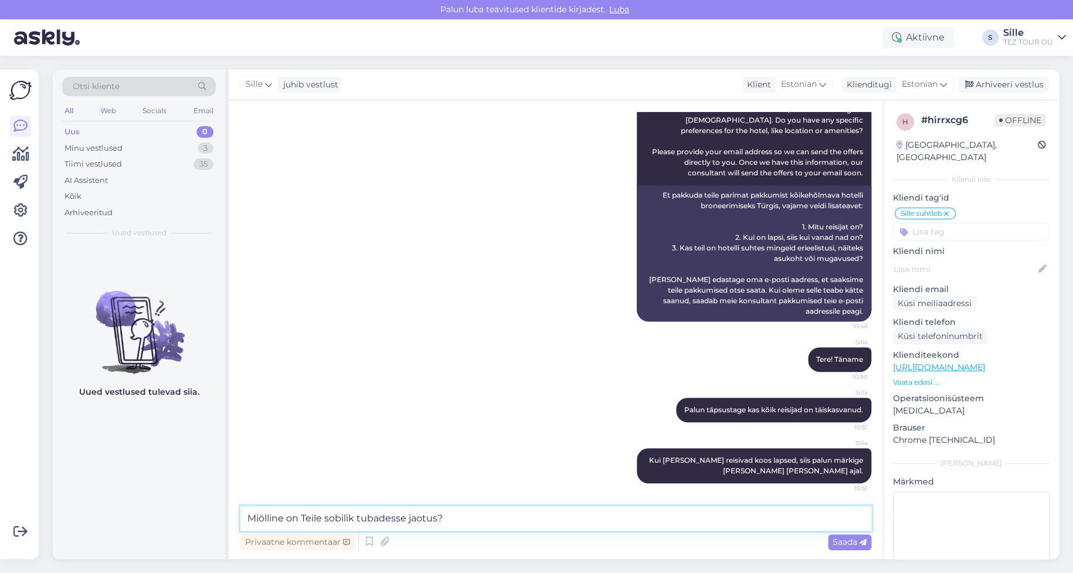
type textarea "Miölline on Teile sobilik tubadesse jaotus?"
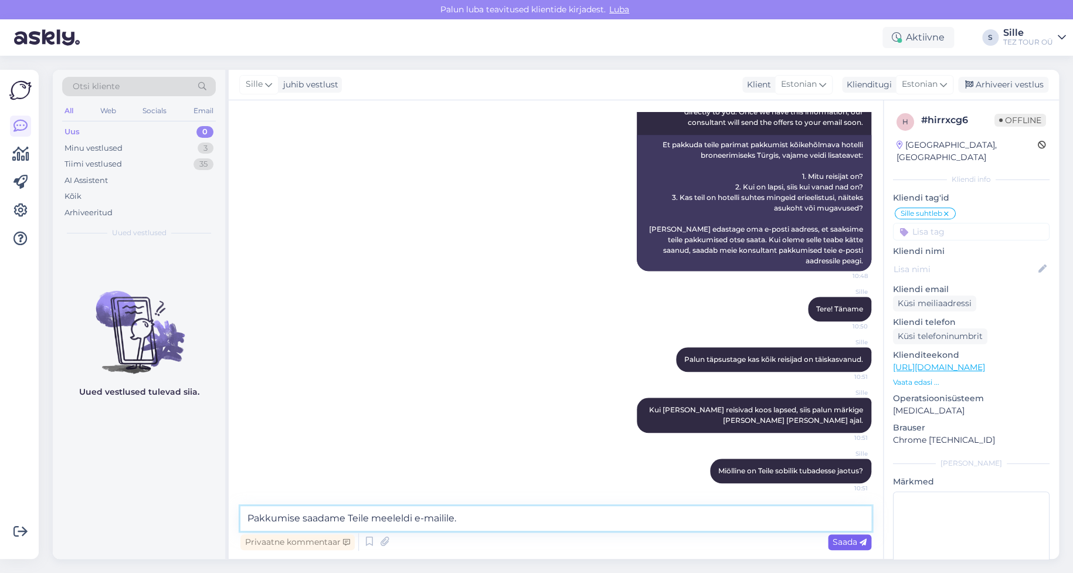
type textarea "Pakkumise saadame Teile meeleldi e-mailile."
click at [851, 539] on span "Saada" at bounding box center [850, 542] width 34 height 11
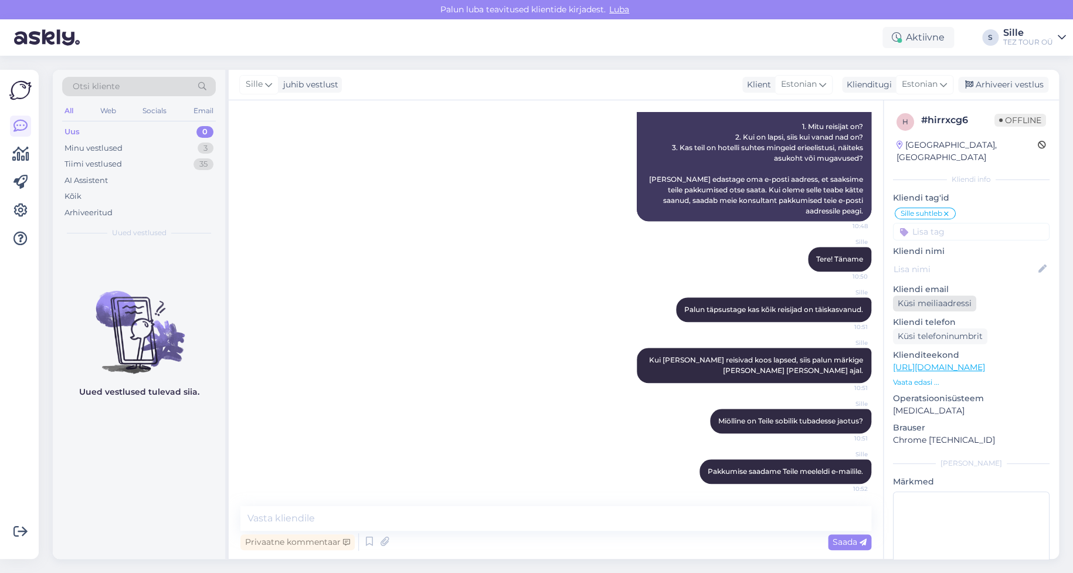
click at [945, 296] on div "Küsi meiliaadressi" at bounding box center [934, 304] width 83 height 16
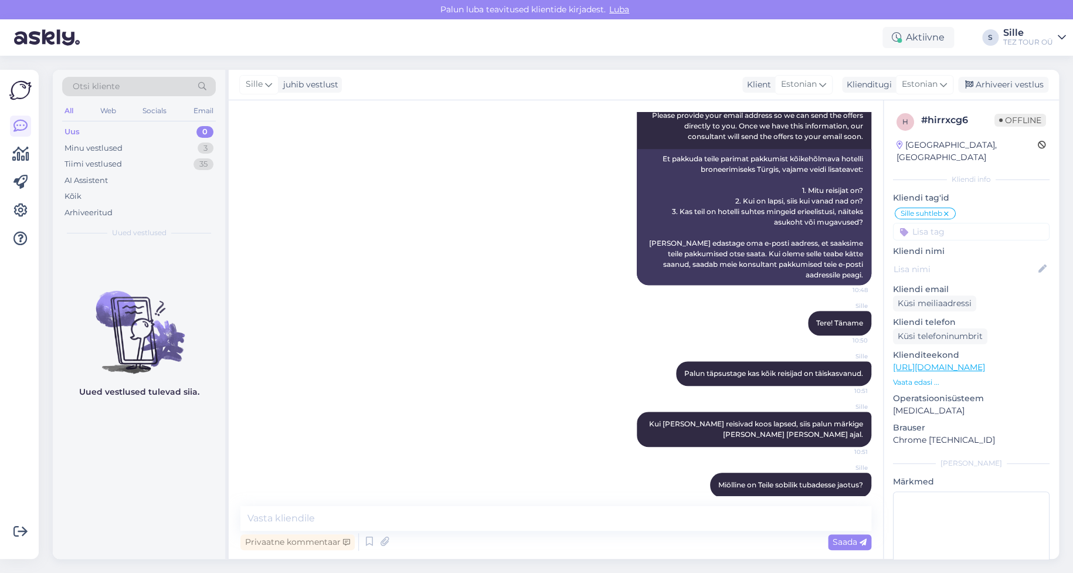
scroll to position [0, 0]
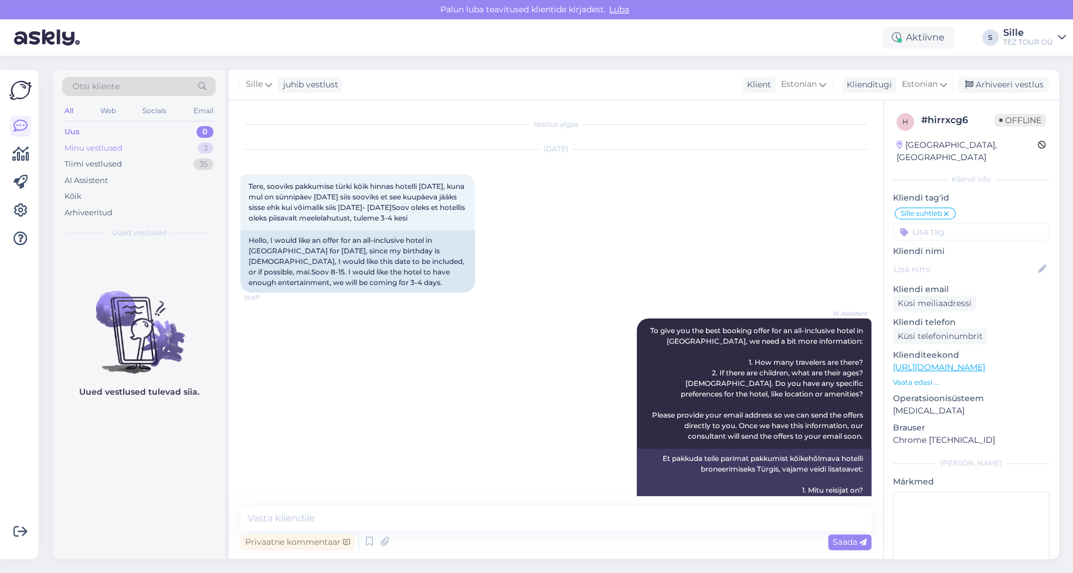
click at [139, 150] on div "Minu vestlused 3" at bounding box center [139, 148] width 154 height 16
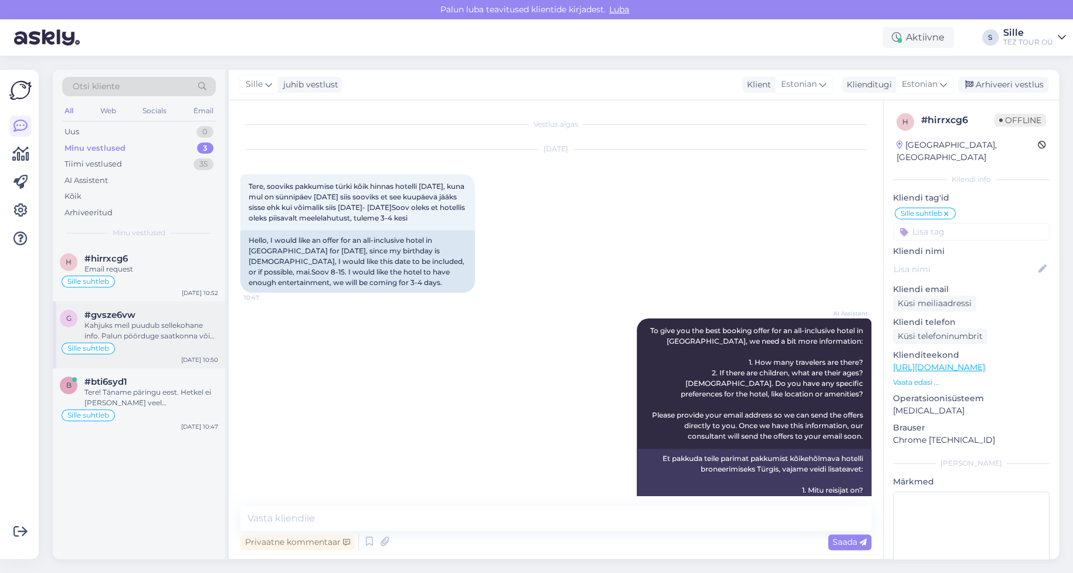
click at [124, 344] on div "Sille suhtleb" at bounding box center [139, 348] width 158 height 14
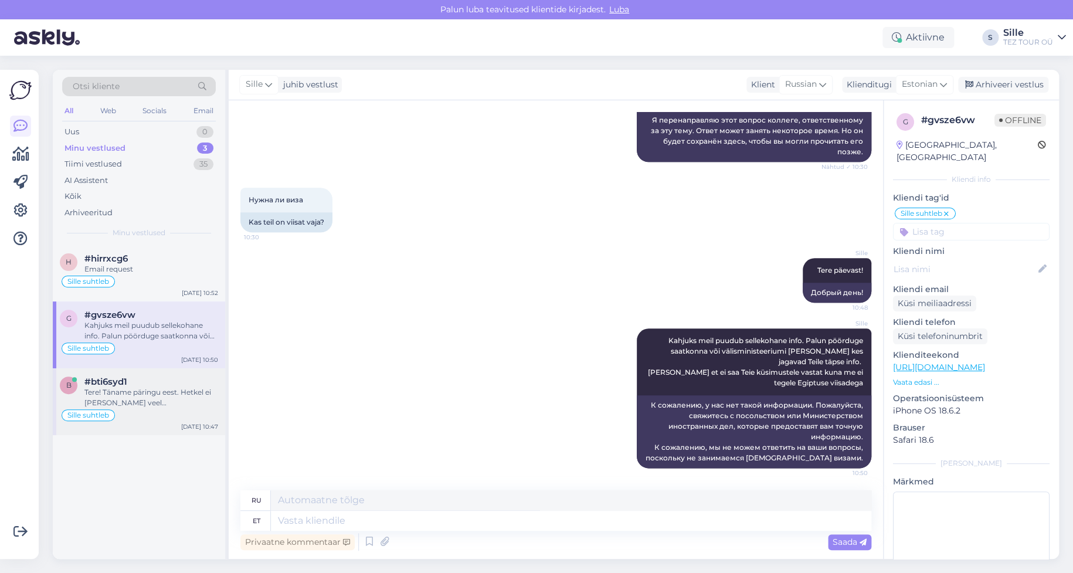
click at [150, 409] on div "Sille suhtleb" at bounding box center [139, 415] width 158 height 14
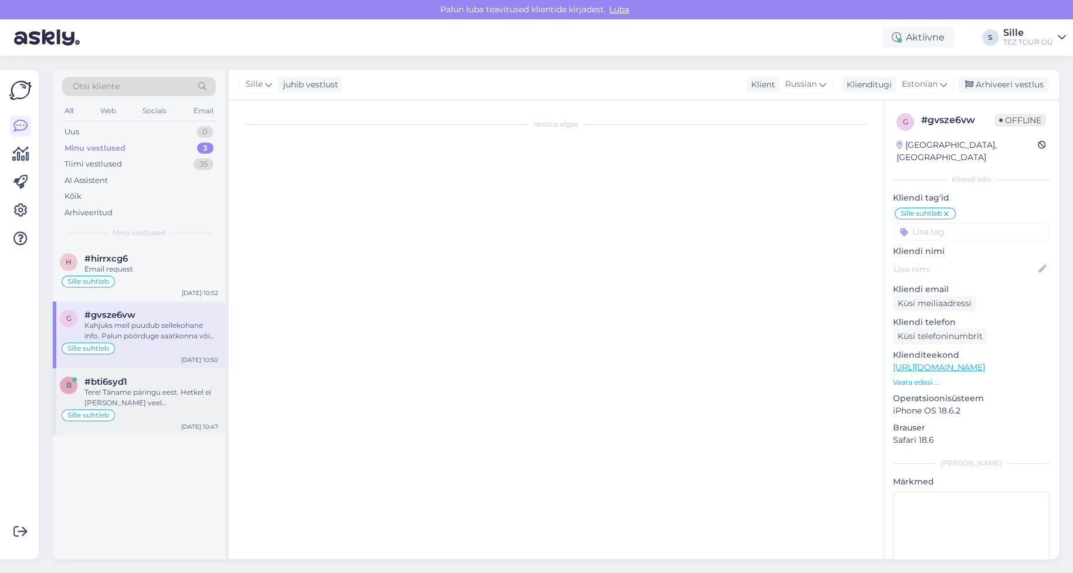
scroll to position [0, 0]
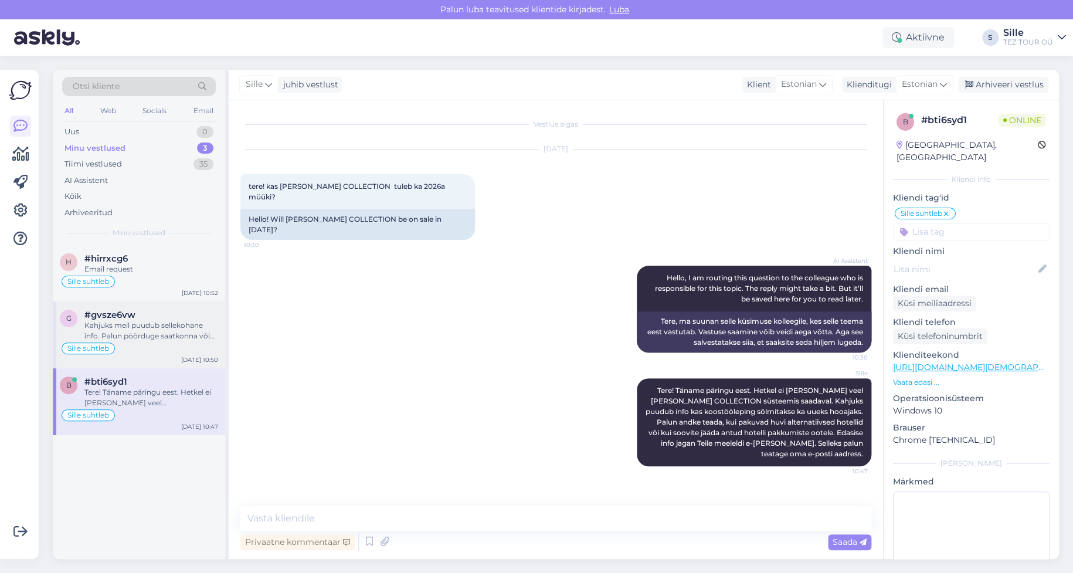
click at [129, 340] on div "g #gvsze6vw Kahjuks meil puudub sellekohane info. Palun pöörduge saatkonna või …" at bounding box center [139, 334] width 172 height 67
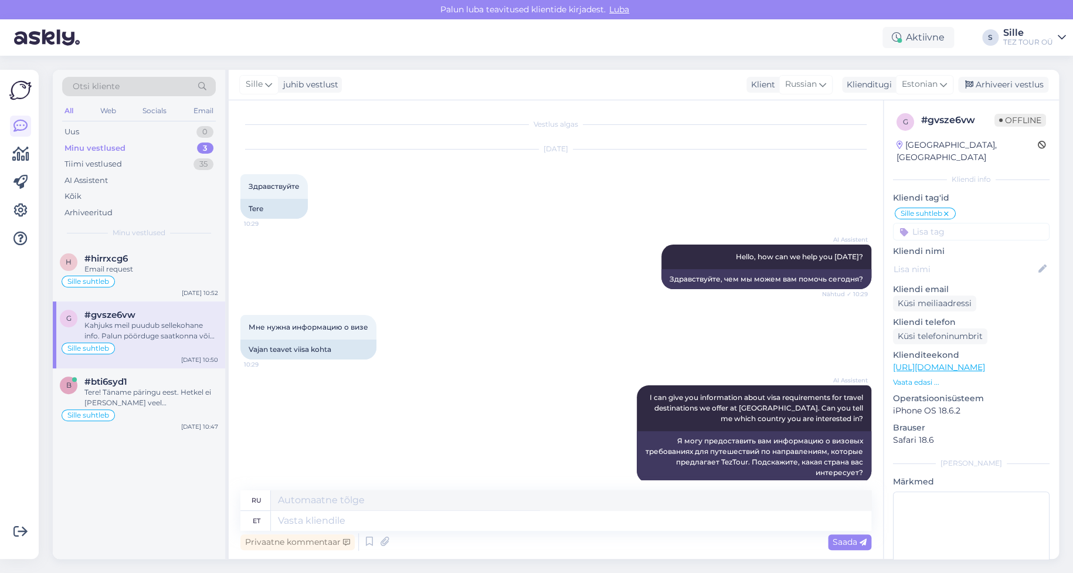
scroll to position [525, 0]
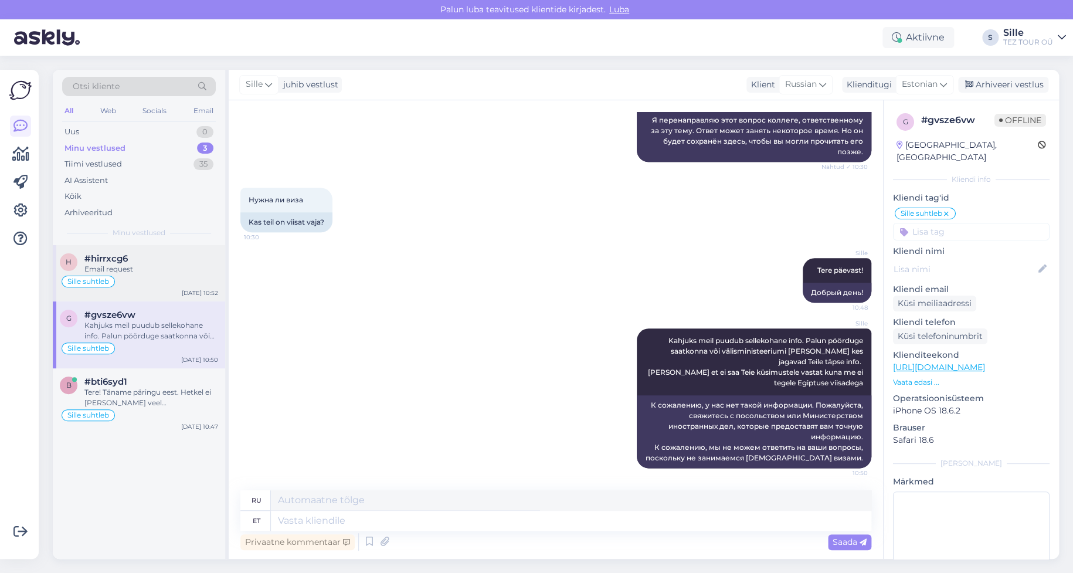
click at [150, 274] on div "Sille suhtleb" at bounding box center [139, 281] width 158 height 14
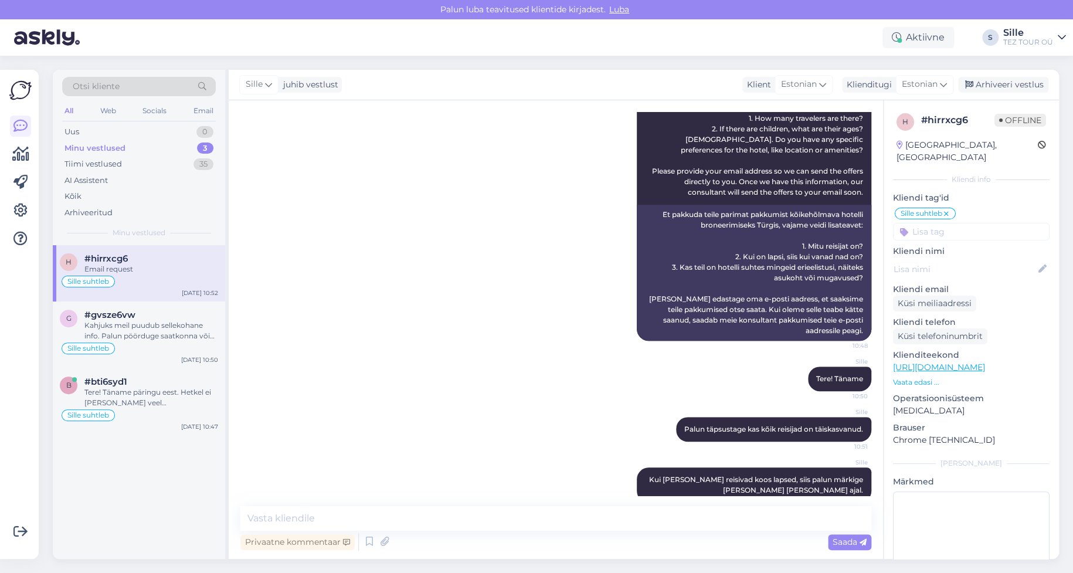
scroll to position [0, 0]
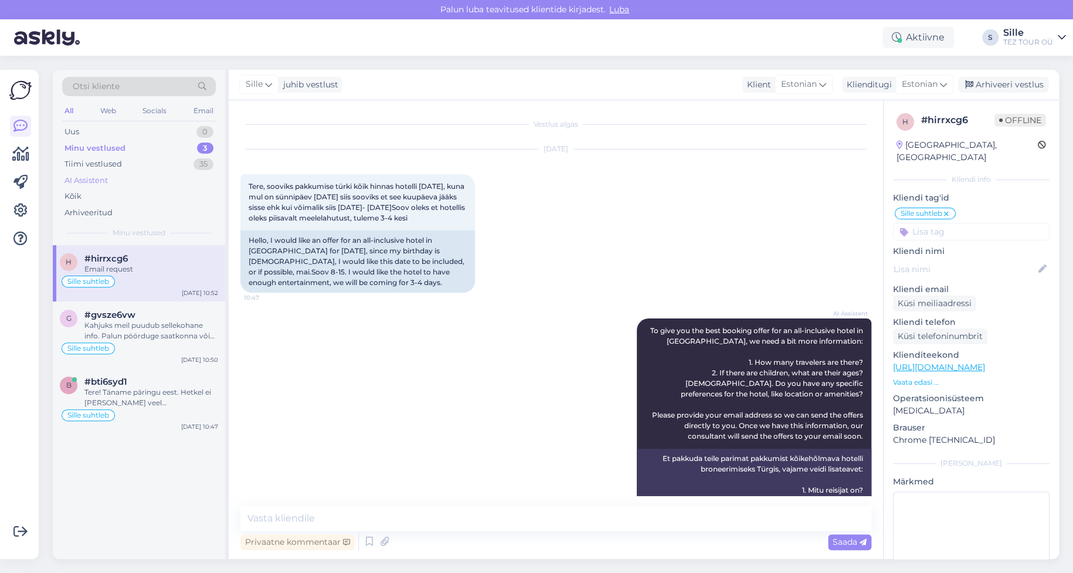
click at [101, 179] on div "AI Assistent" at bounding box center [86, 181] width 43 height 12
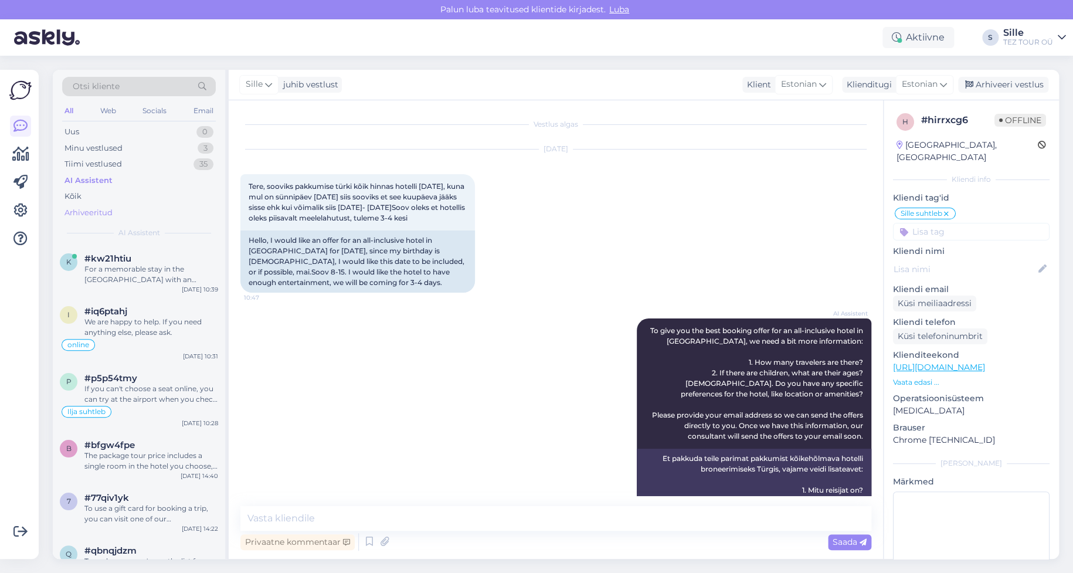
click at [89, 211] on div "Arhiveeritud" at bounding box center [89, 213] width 48 height 12
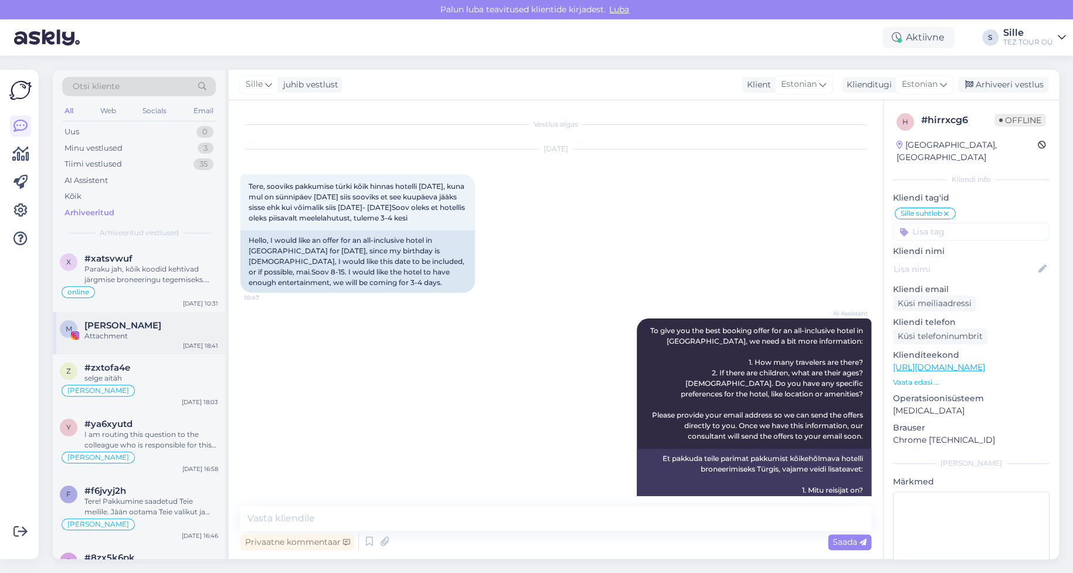
click at [109, 334] on div "Attachment" at bounding box center [151, 336] width 134 height 11
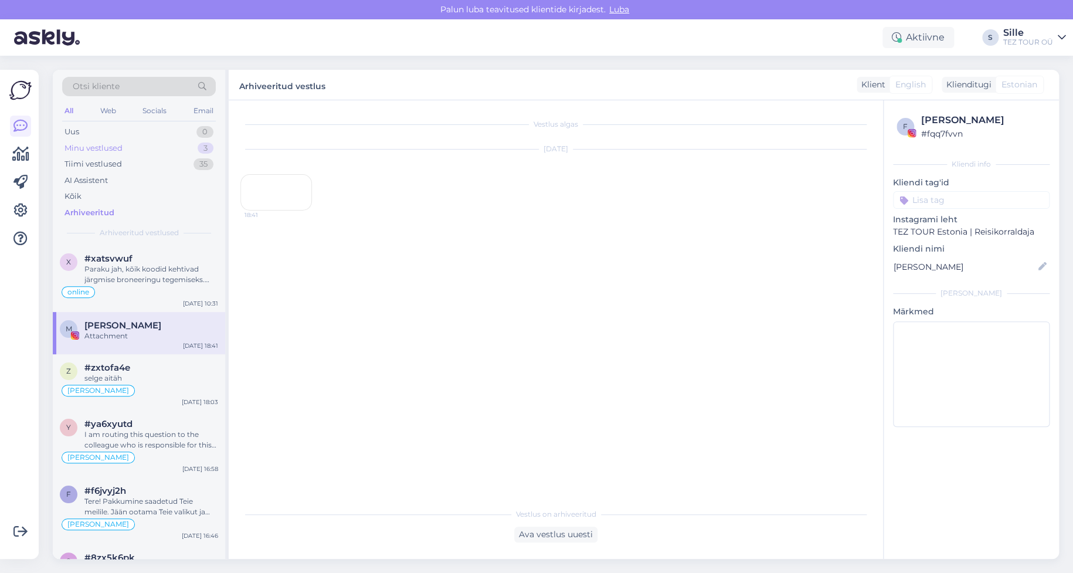
click at [94, 144] on div "Minu vestlused" at bounding box center [94, 148] width 58 height 12
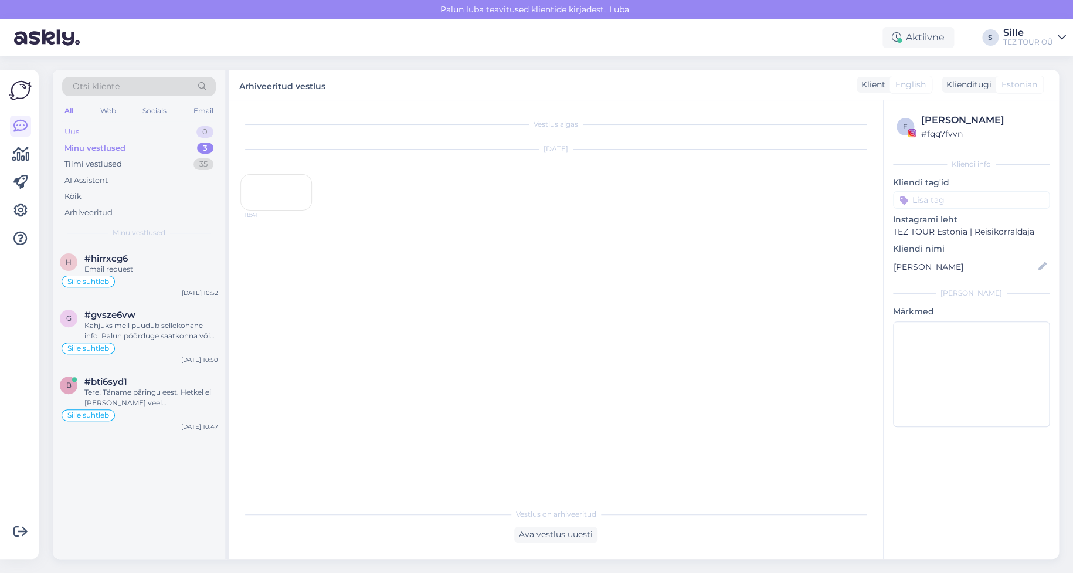
click at [77, 130] on div "Uus" at bounding box center [72, 132] width 15 height 12
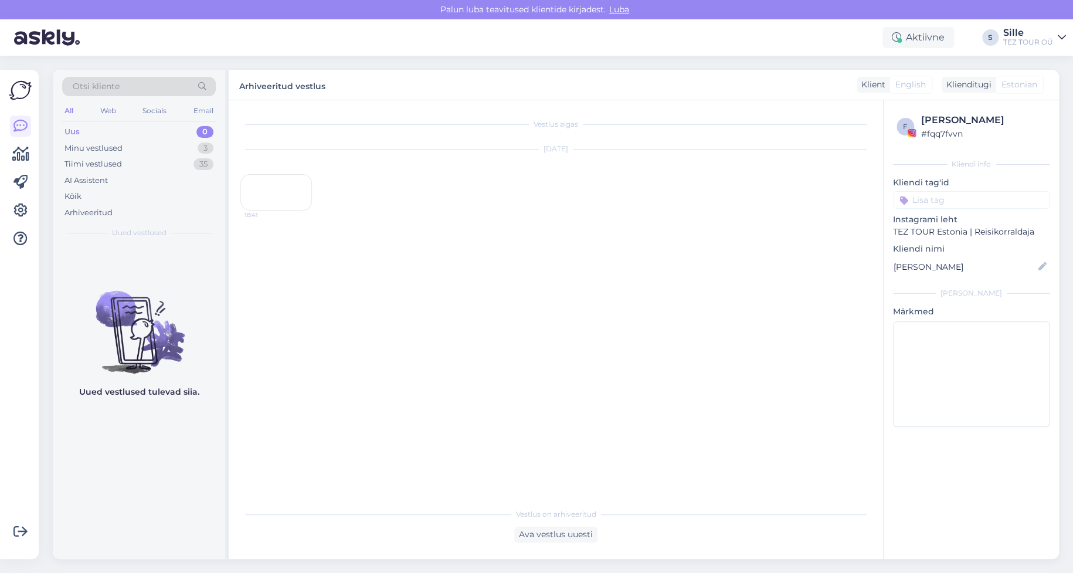
click at [270, 211] on div "18:41" at bounding box center [276, 192] width 72 height 36
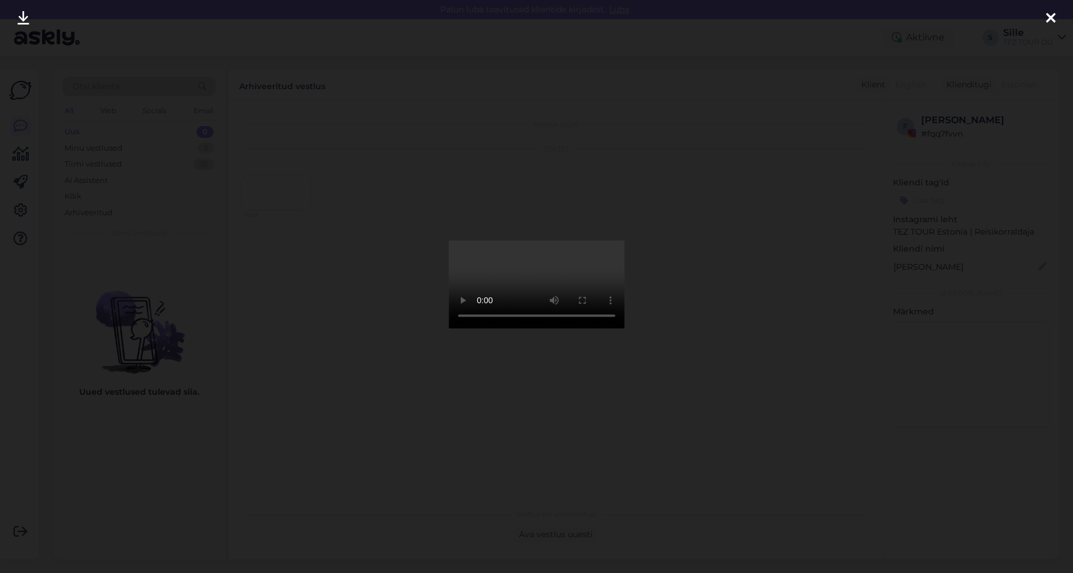
click at [1050, 13] on icon at bounding box center [1050, 18] width 9 height 15
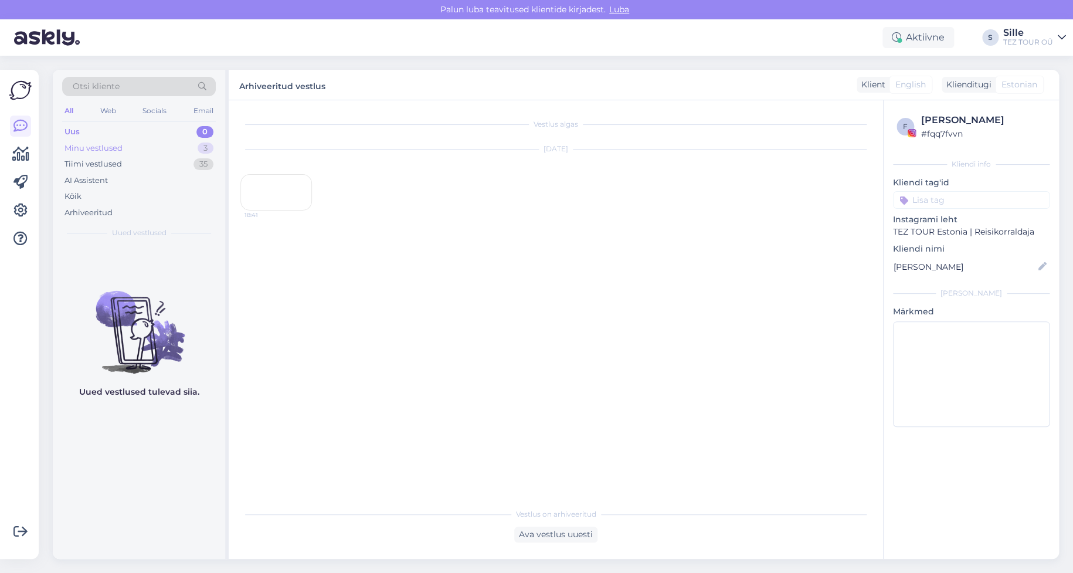
click at [97, 142] on div "Minu vestlused" at bounding box center [94, 148] width 58 height 12
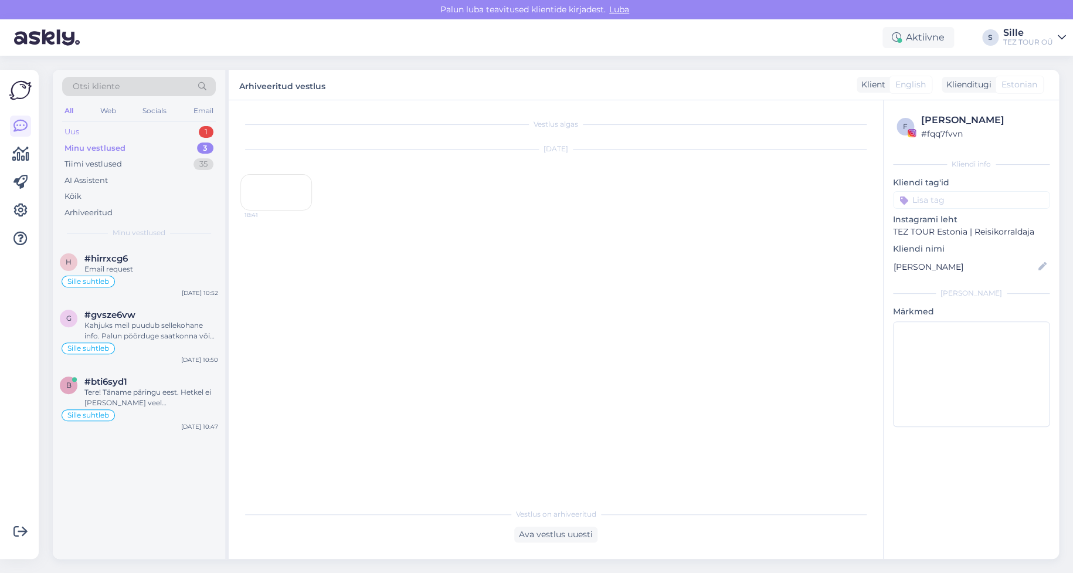
click at [136, 131] on div "Uus 1" at bounding box center [139, 132] width 154 height 16
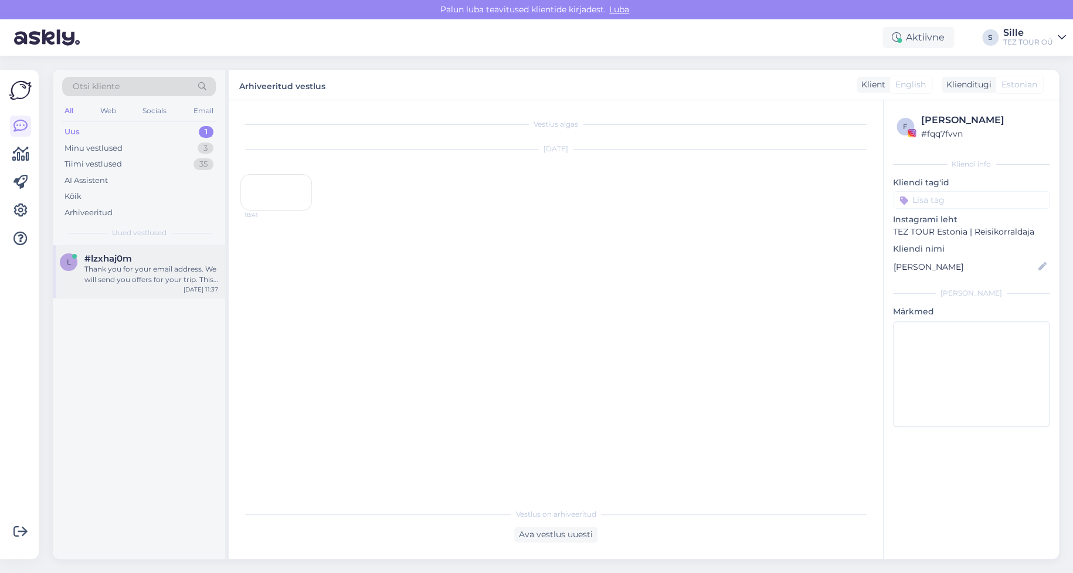
click at [140, 271] on div "Thank you for your email address. We will send you offers for your trip. This i…" at bounding box center [151, 274] width 134 height 21
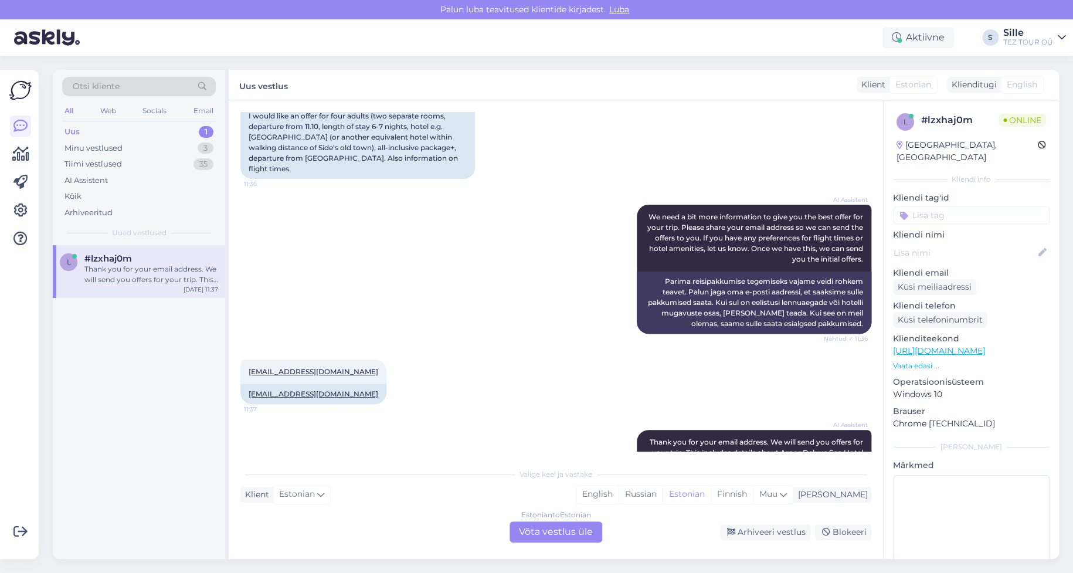
scroll to position [265, 0]
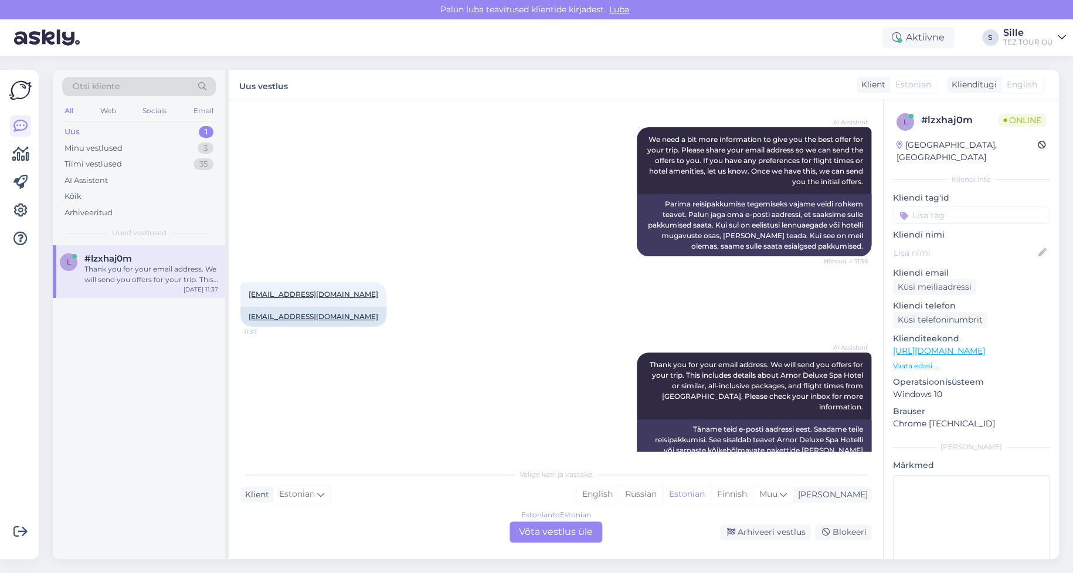
click at [554, 533] on div "Estonian to Estonian Võta vestlus üle" at bounding box center [556, 531] width 93 height 21
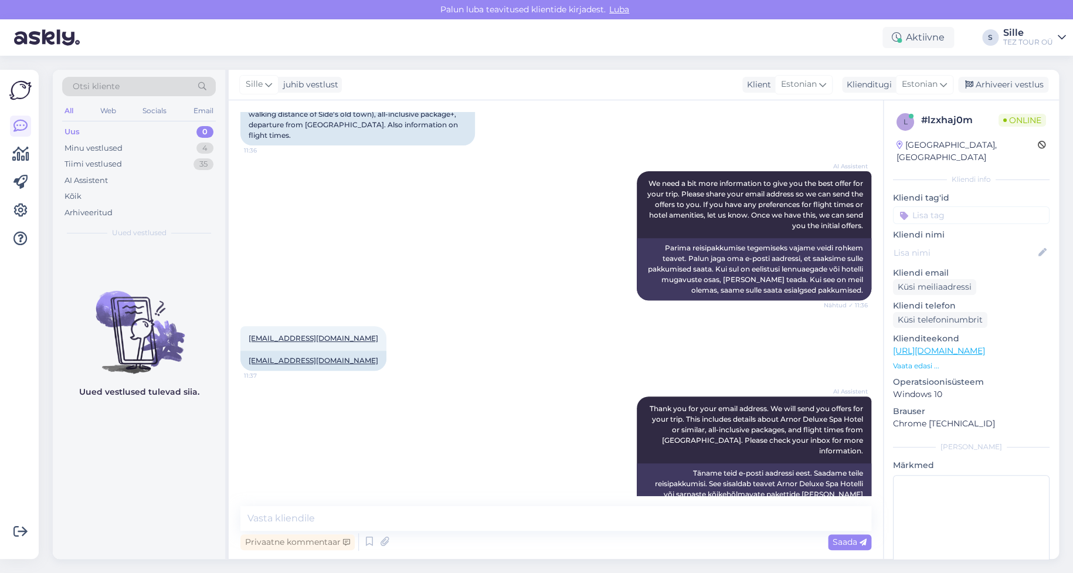
click at [922, 206] on input at bounding box center [971, 215] width 157 height 18
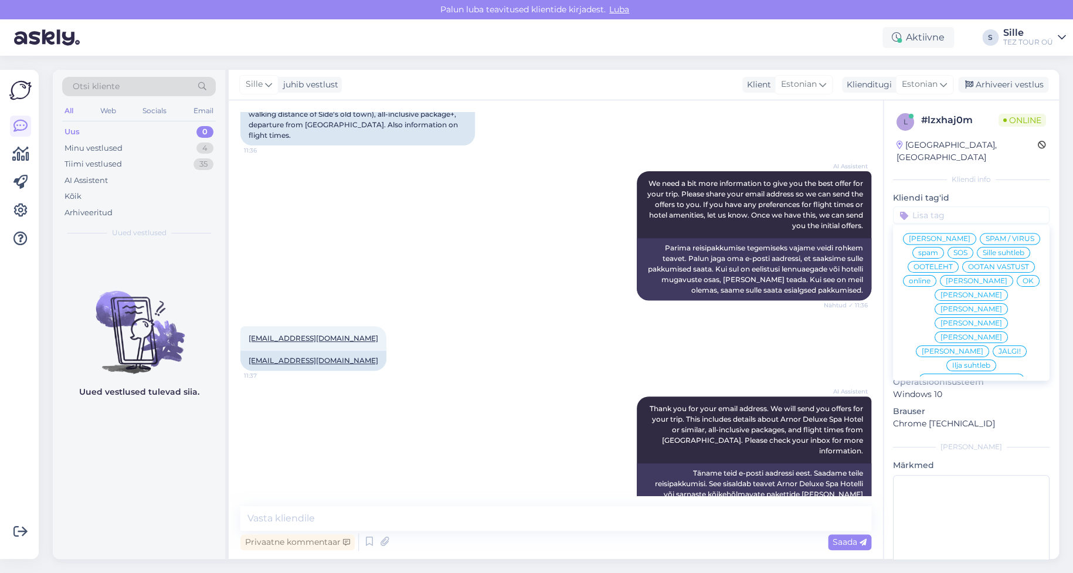
drag, startPoint x: 929, startPoint y: 252, endPoint x: 924, endPoint y: 257, distance: 7.9
click at [983, 251] on span "Sille suhtleb" at bounding box center [1004, 252] width 42 height 7
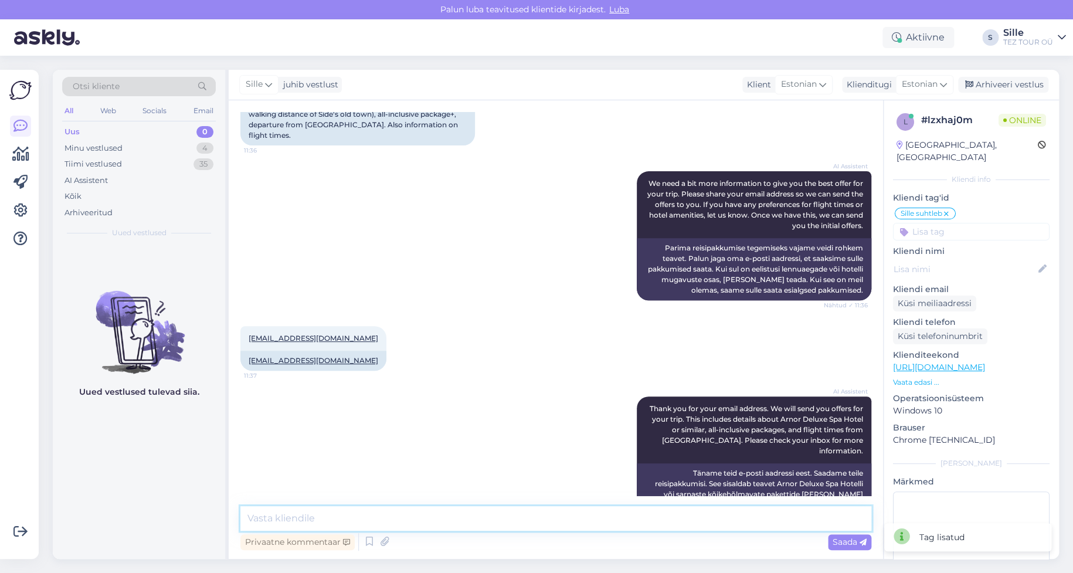
click at [281, 518] on textarea at bounding box center [555, 518] width 631 height 25
type textarea "Tere! Täname päringu eest."
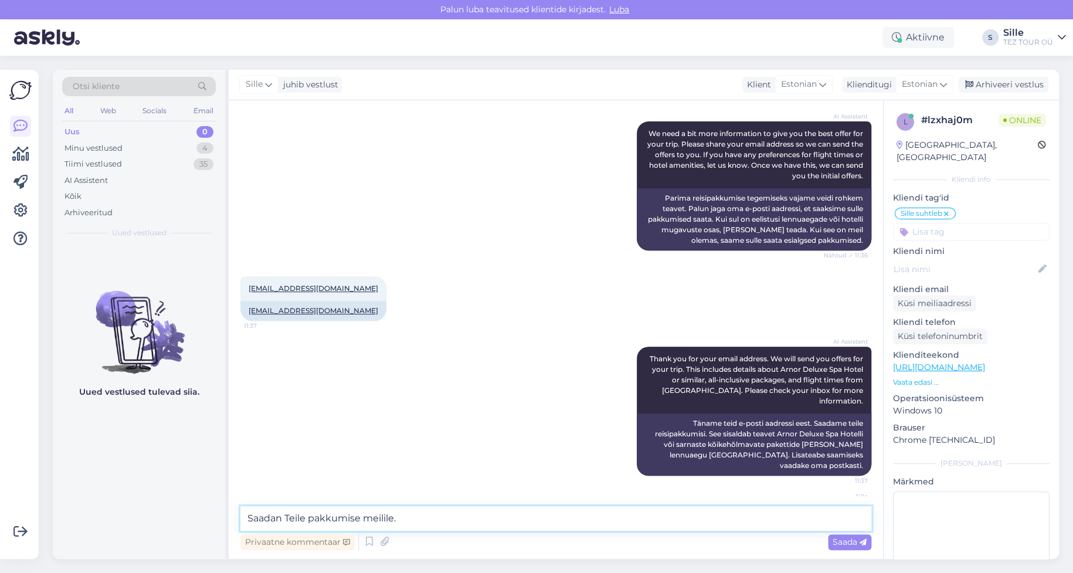
type textarea "Saadan Teile pakkumise meilile."
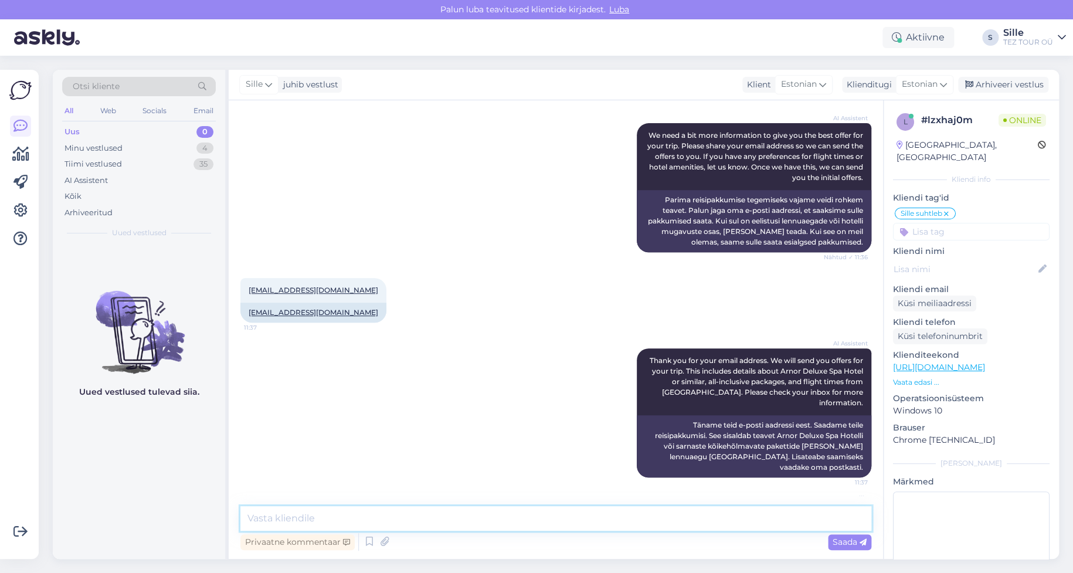
scroll to position [322, 0]
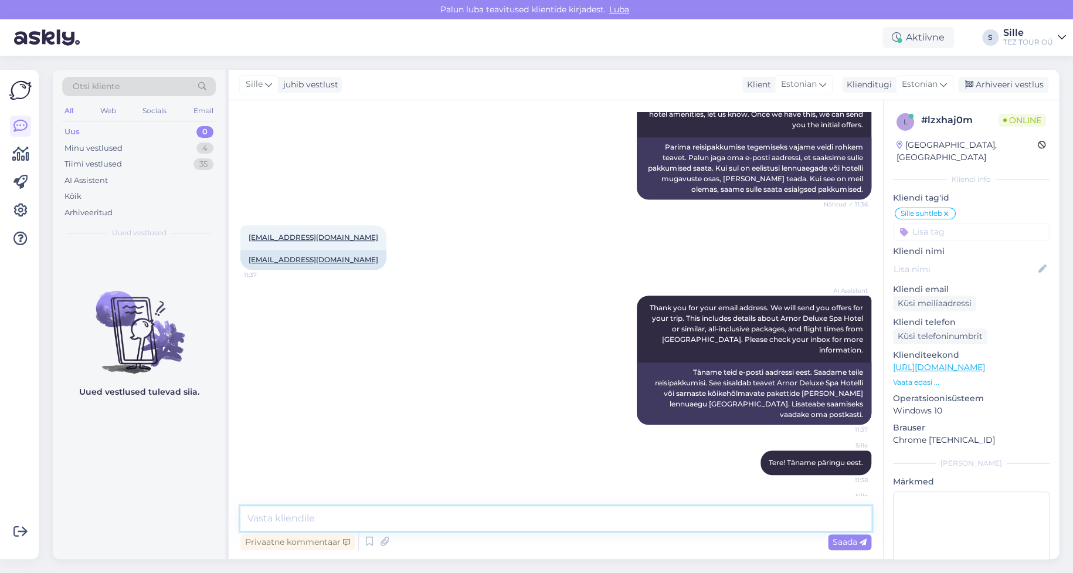
drag, startPoint x: 270, startPoint y: 523, endPoint x: 267, endPoint y: 514, distance: 9.1
click at [269, 522] on textarea at bounding box center [555, 518] width 631 height 25
type textarea "Palun võimalusel täpsustada milline on Teile sobilik toiduplaan"
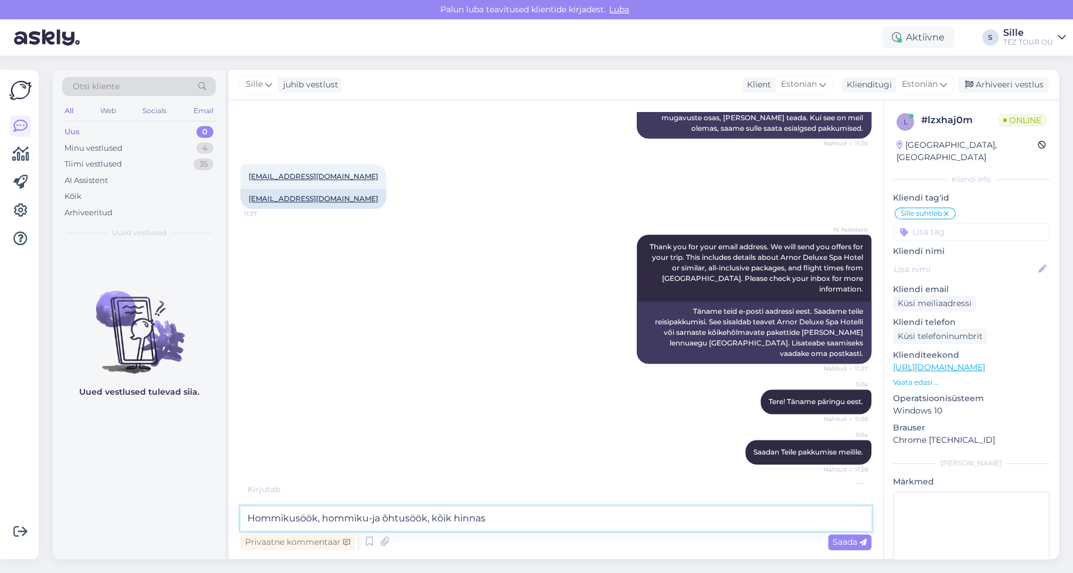
type textarea "Hommikusöök, hommiku-ja õhtusöök, kõik hinnas"
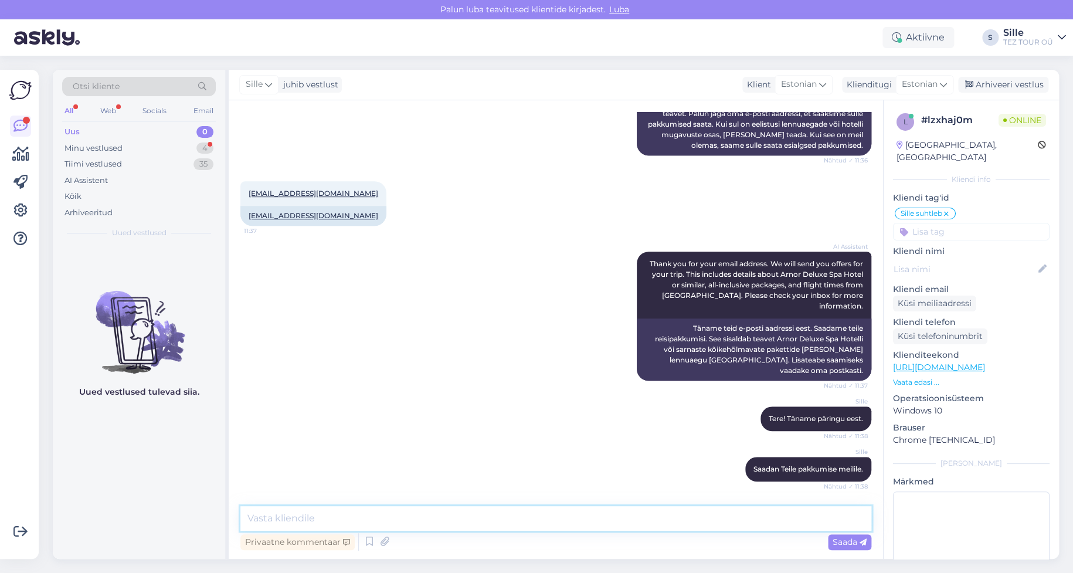
scroll to position [483, 0]
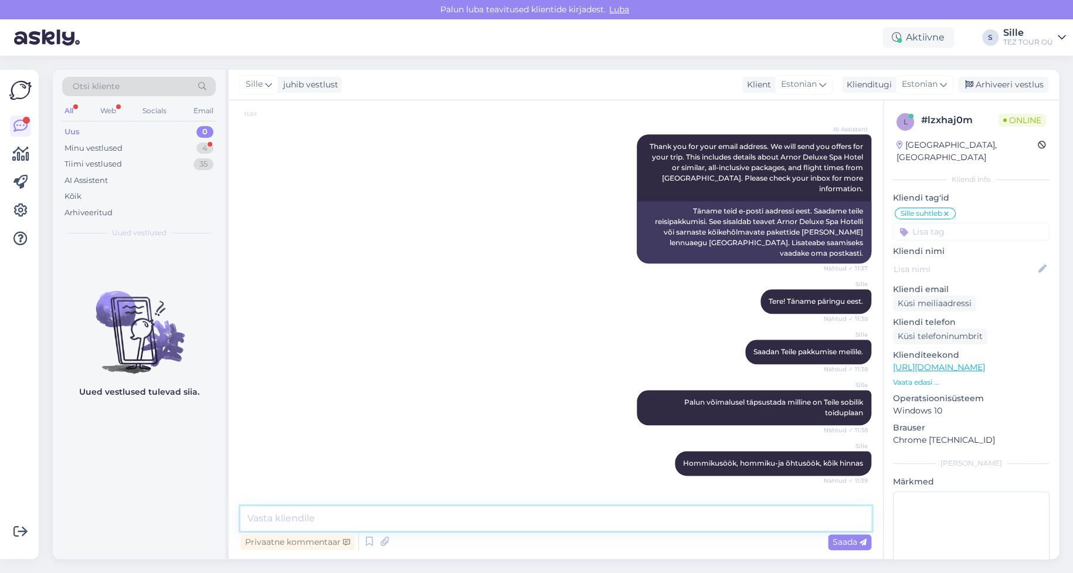
click at [281, 520] on textarea at bounding box center [555, 518] width 631 height 25
type textarea "Aitäh!"
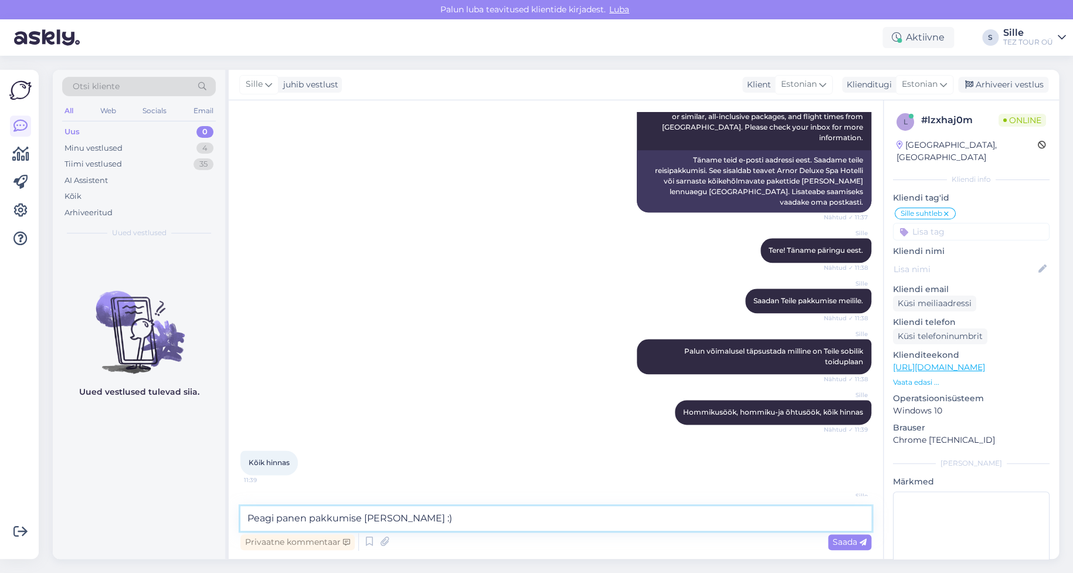
type textarea "Peagi panen pakkumise [PERSON_NAME] :)"
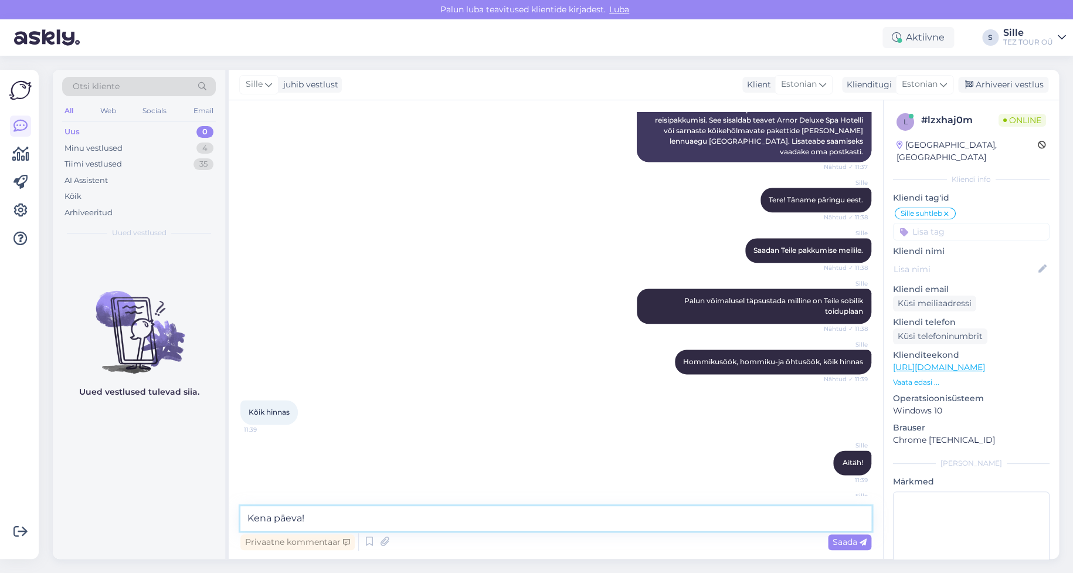
type textarea "Kena päeva!"
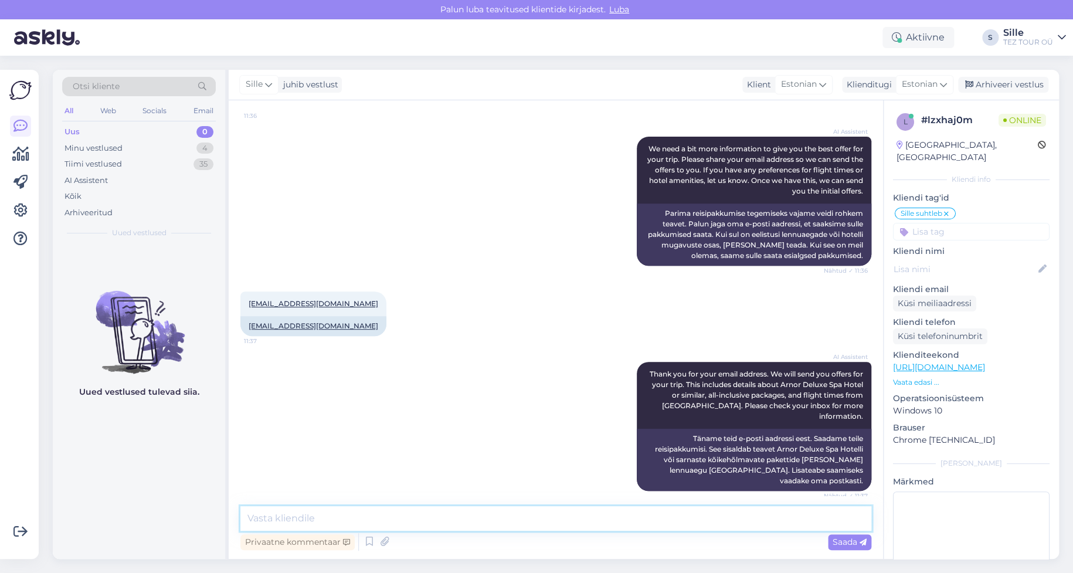
scroll to position [166, 0]
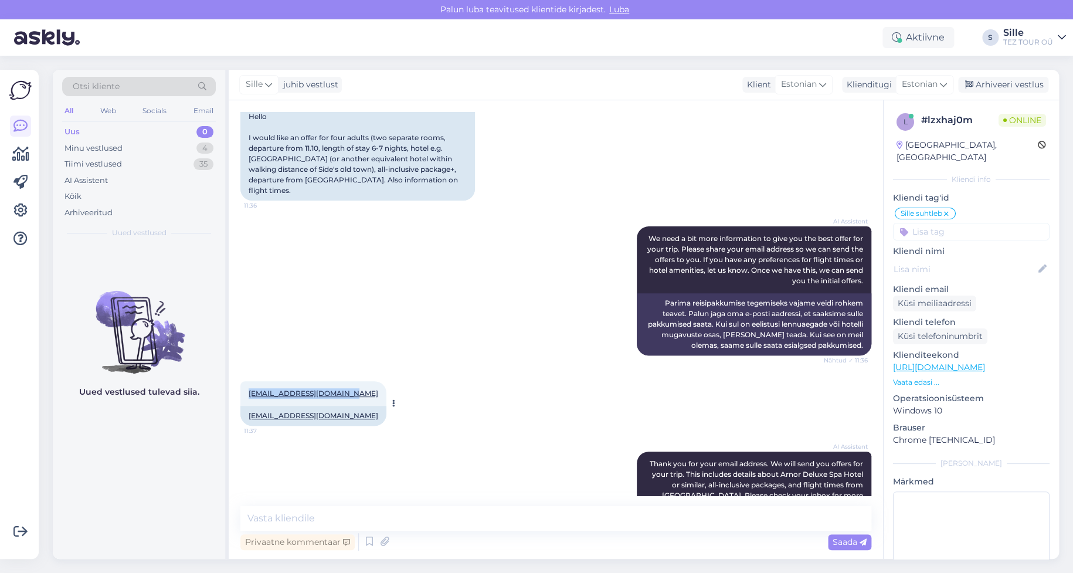
drag, startPoint x: 352, startPoint y: 372, endPoint x: 247, endPoint y: 369, distance: 105.0
click at [247, 381] on div "[EMAIL_ADDRESS][DOMAIN_NAME] 11:37" at bounding box center [313, 393] width 146 height 25
copy link "[EMAIL_ADDRESS][DOMAIN_NAME]"
click at [978, 524] on textarea at bounding box center [971, 544] width 157 height 106
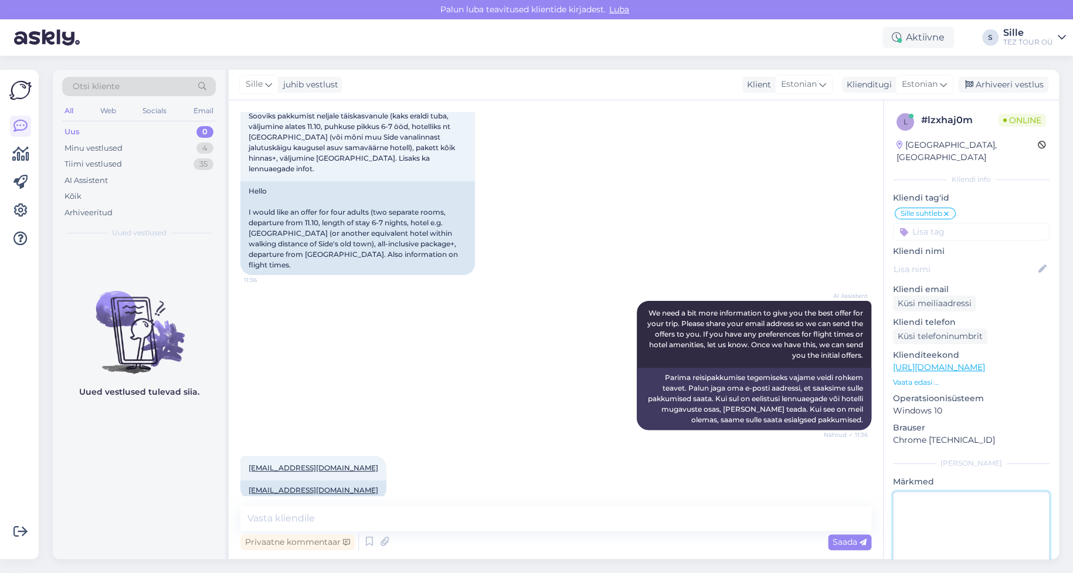
scroll to position [0, 0]
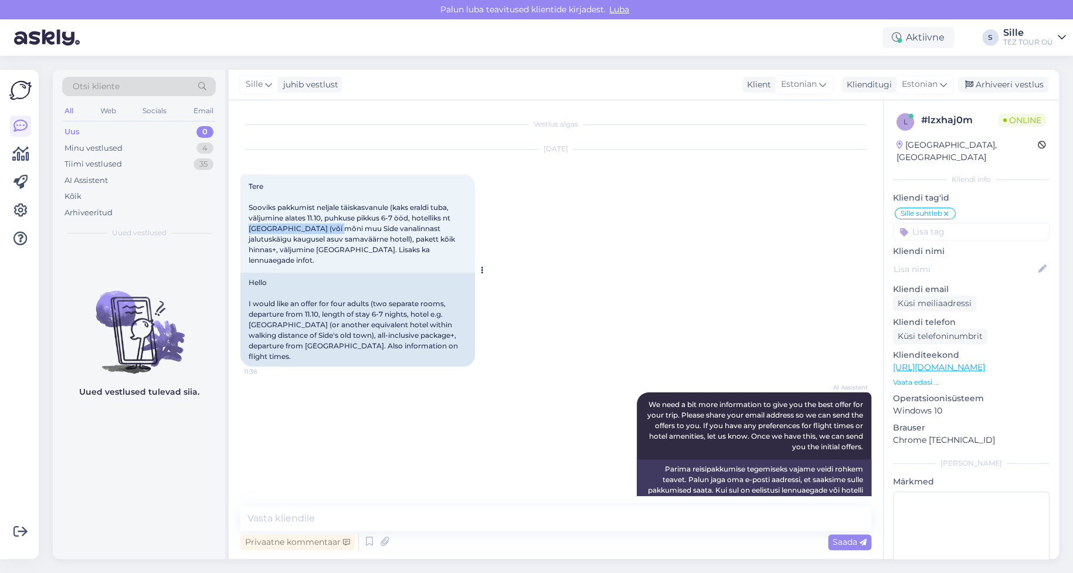
drag, startPoint x: 245, startPoint y: 228, endPoint x: 334, endPoint y: 227, distance: 89.1
click at [334, 227] on div "Tere Sooviks pakkumist neljale täiskasvanule (kaks eraldi tuba, väljumine alate…" at bounding box center [357, 223] width 235 height 99
copy span "Arnor Deluxe Spa Hotel"
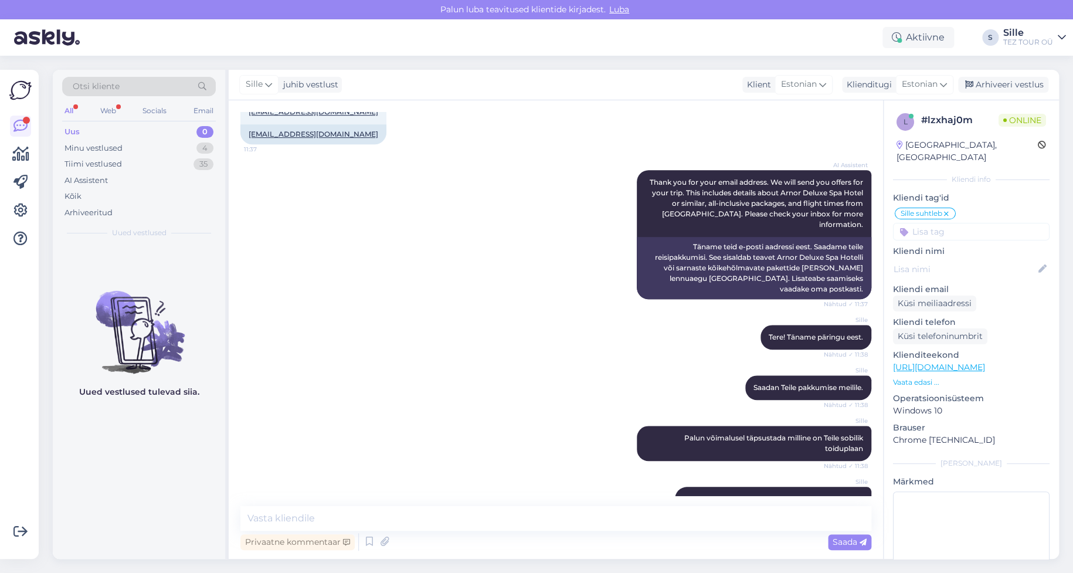
scroll to position [352, 0]
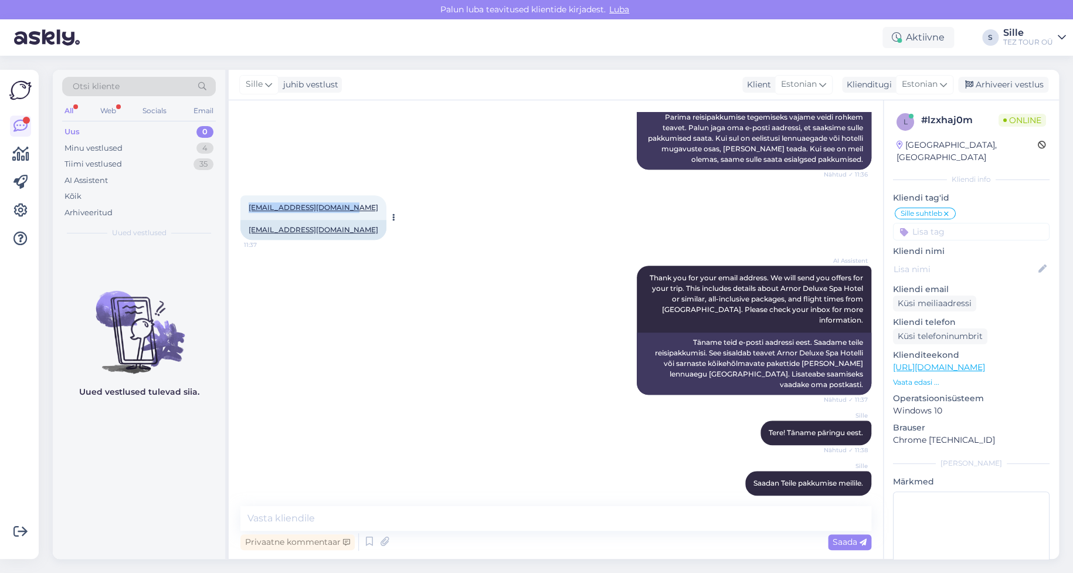
drag, startPoint x: 244, startPoint y: 184, endPoint x: 351, endPoint y: 199, distance: 108.3
click at [352, 195] on div "[EMAIL_ADDRESS][DOMAIN_NAME] 11:37" at bounding box center [313, 207] width 146 height 25
copy link "[EMAIL_ADDRESS][DOMAIN_NAME]"
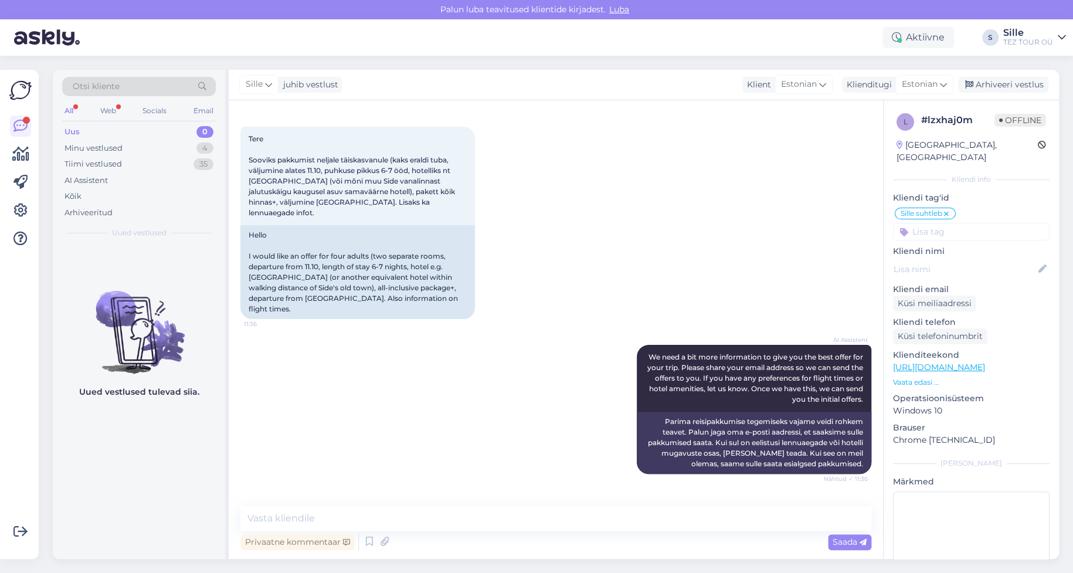
scroll to position [0, 0]
